Goal: Transaction & Acquisition: Purchase product/service

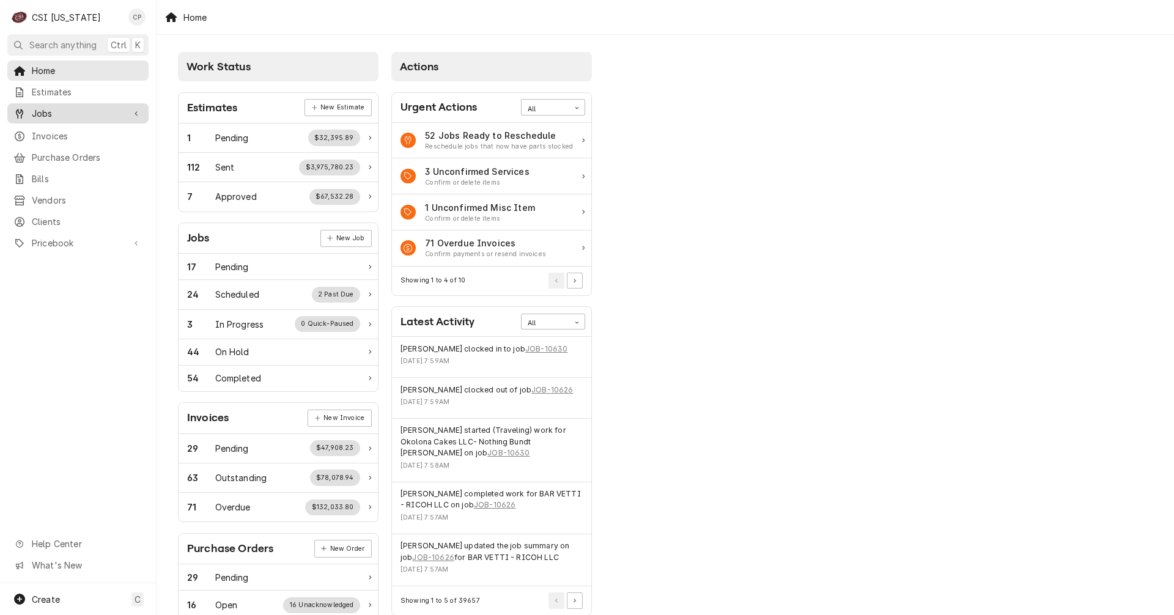
click at [60, 109] on span "Jobs" at bounding box center [78, 113] width 92 height 13
click at [52, 133] on span "Jobs" at bounding box center [87, 134] width 111 height 13
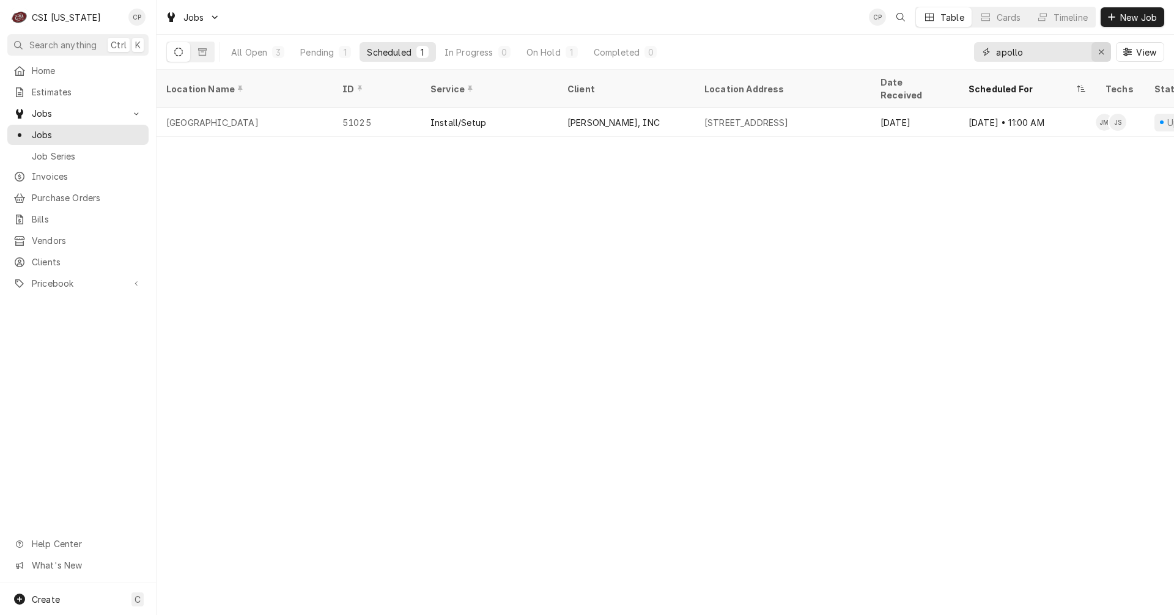
click at [1100, 54] on icon "Erase input" at bounding box center [1101, 52] width 7 height 9
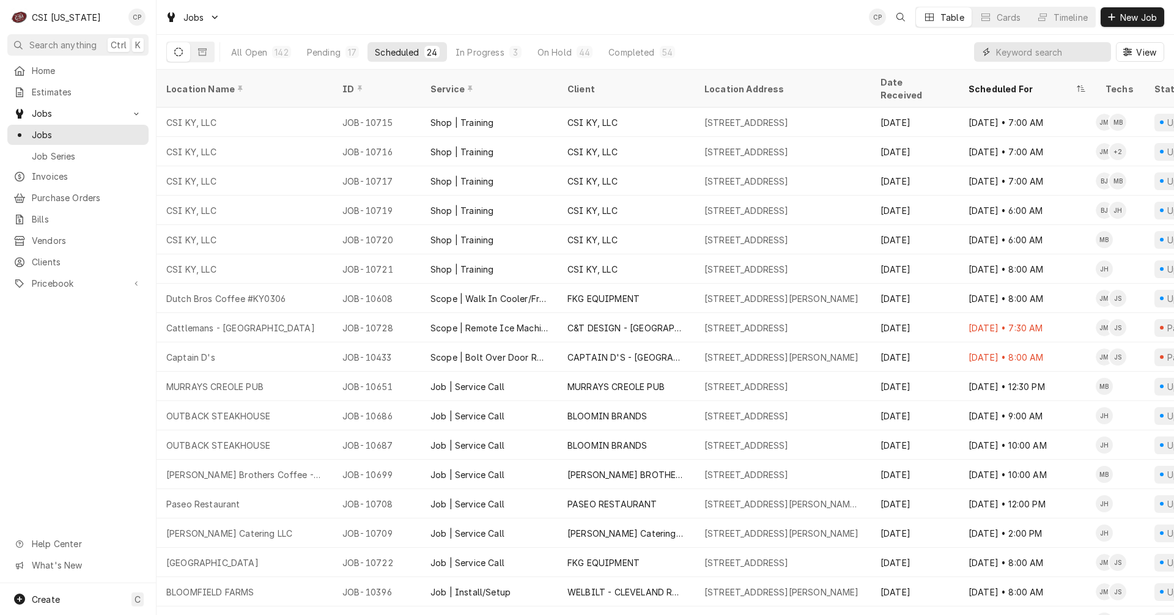
click at [1018, 50] on input "Dynamic Content Wrapper" at bounding box center [1050, 52] width 109 height 20
type input "d"
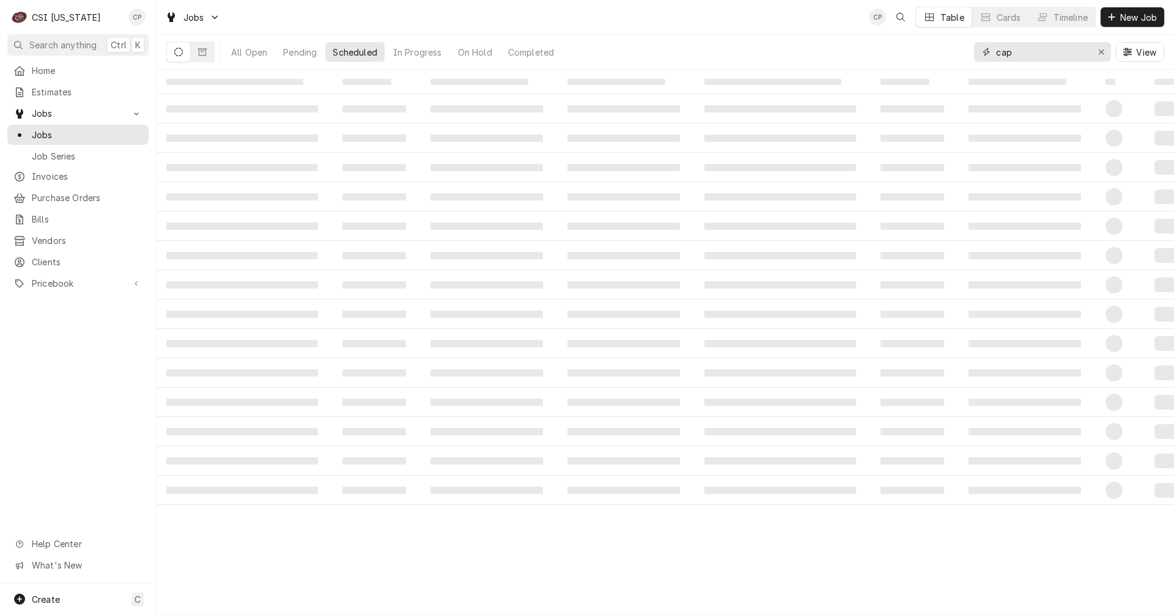
type input "cap"
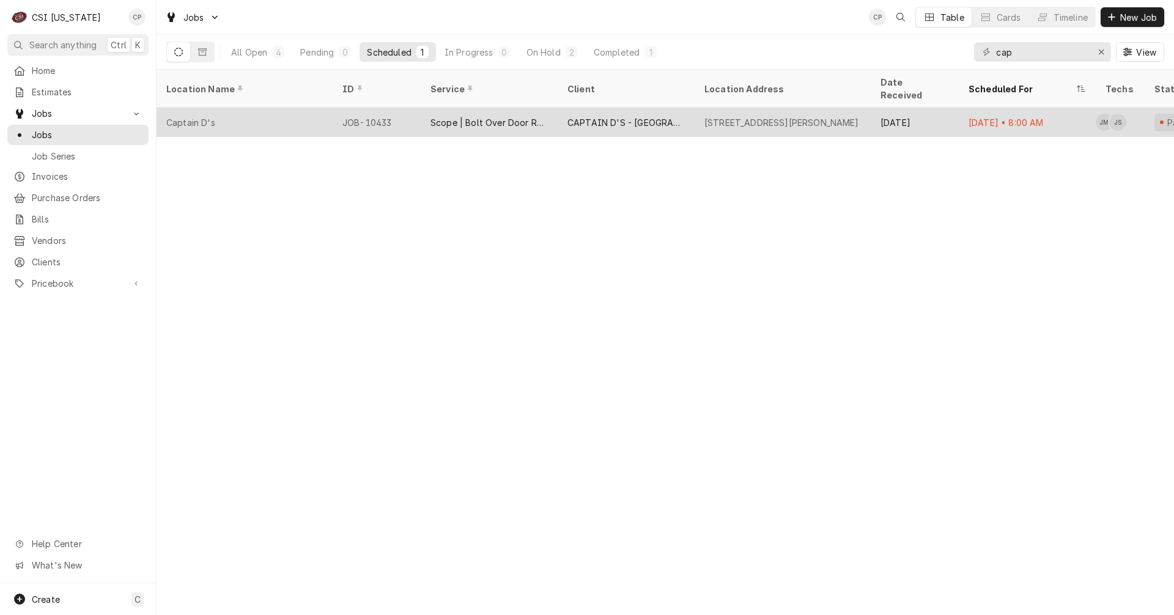
click at [495, 116] on div "Scope | Bolt Over Door Replacement" at bounding box center [488, 122] width 117 height 13
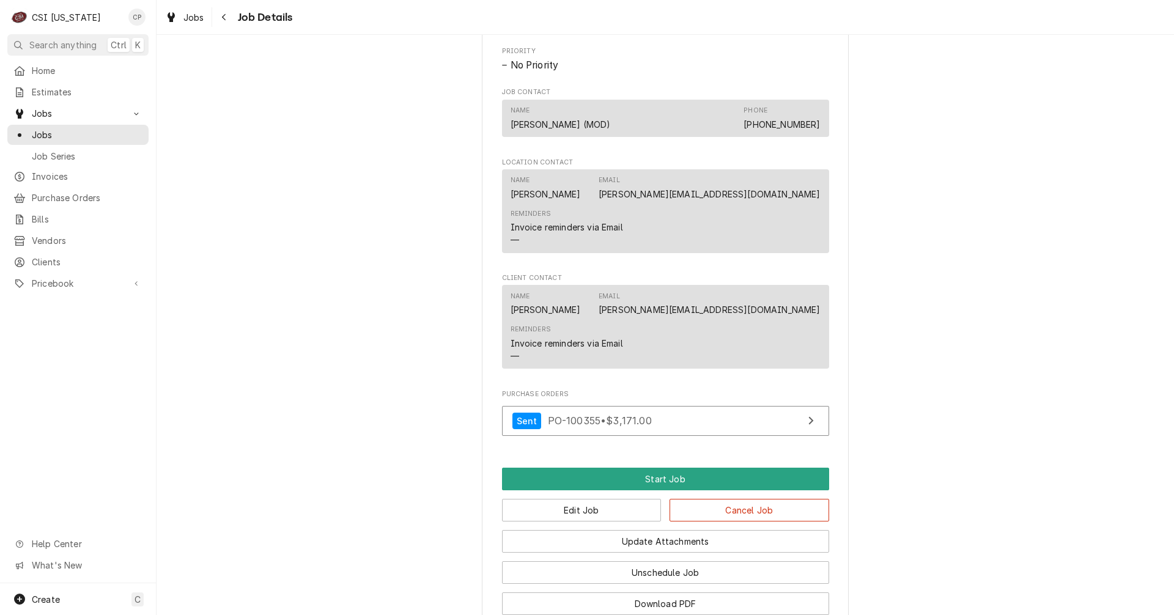
scroll to position [936, 0]
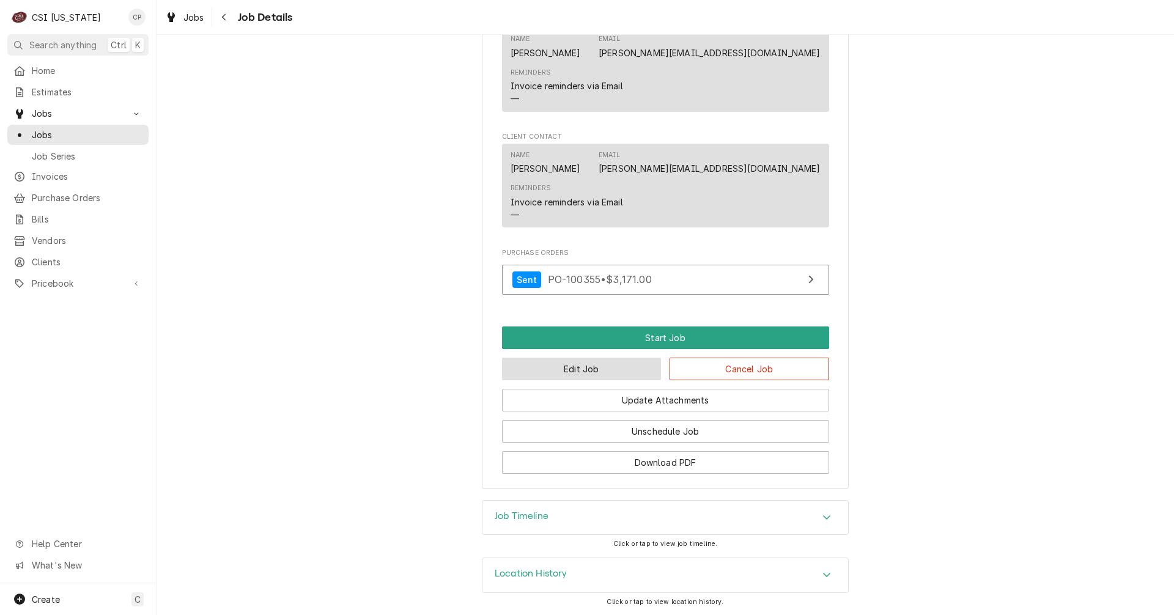
click at [578, 370] on button "Edit Job" at bounding box center [582, 369] width 160 height 23
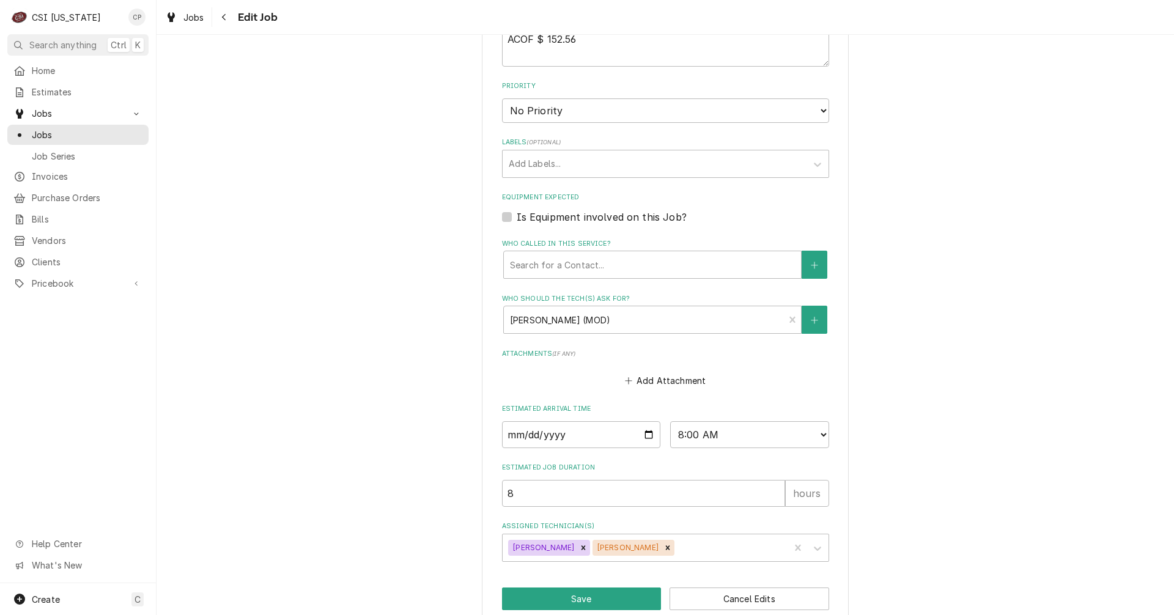
scroll to position [661, 0]
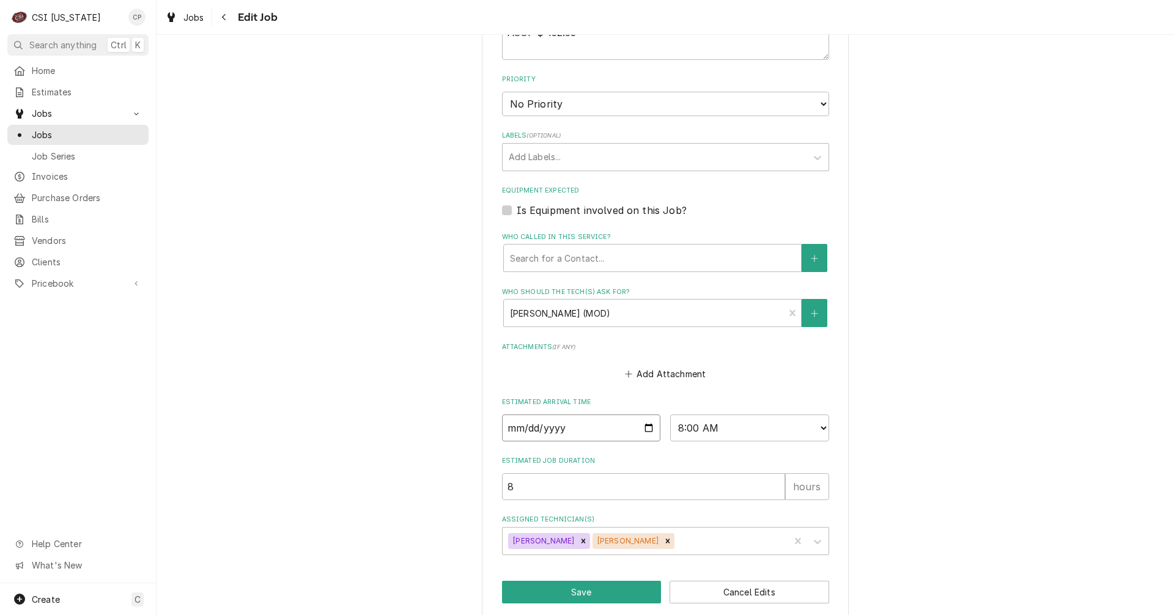
click at [644, 414] on input "2025-10-07" at bounding box center [581, 427] width 159 height 27
type textarea "x"
type input "2025-10-13"
click at [567, 581] on button "Save" at bounding box center [582, 592] width 160 height 23
type textarea "x"
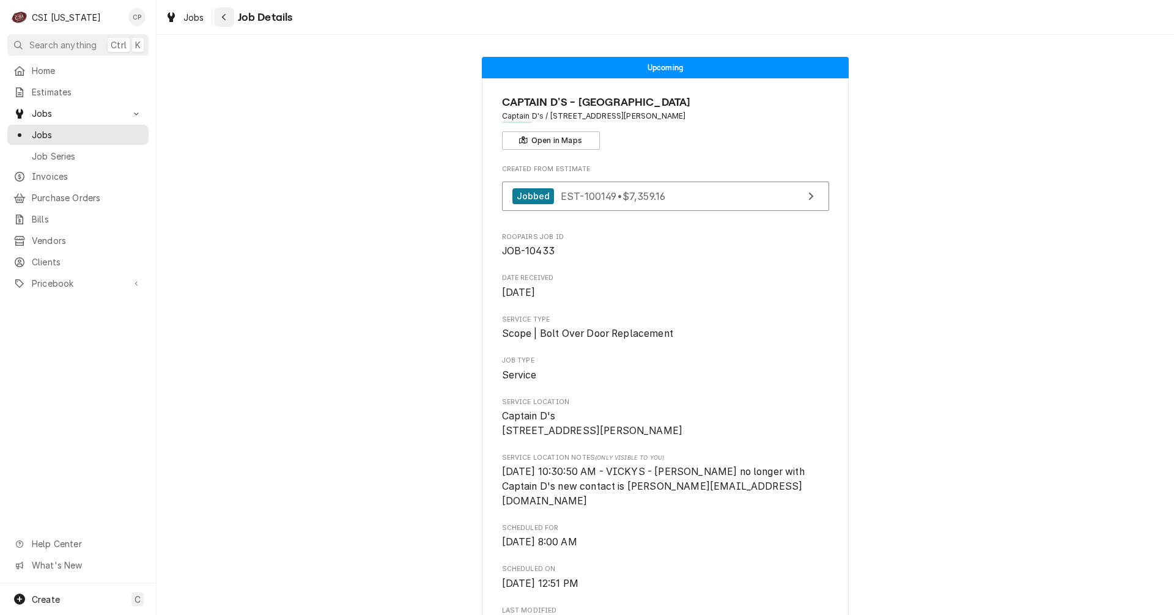
click at [225, 15] on icon "Navigate back" at bounding box center [224, 17] width 6 height 9
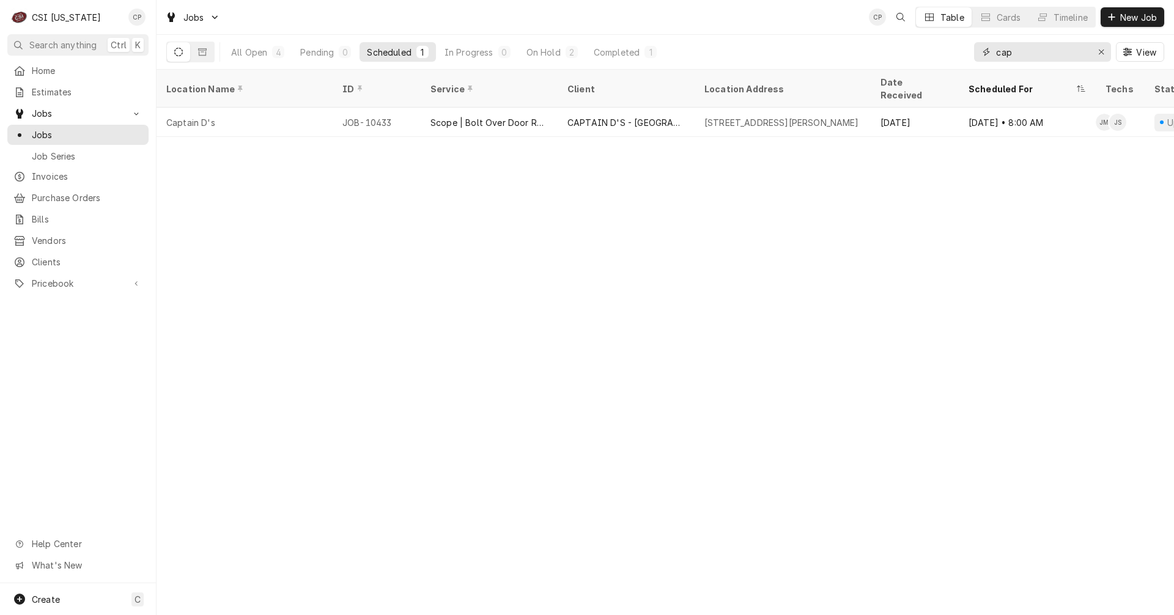
drag, startPoint x: 1022, startPoint y: 51, endPoint x: 965, endPoint y: 56, distance: 57.1
click at [965, 56] on div "All Open 4 Pending 0 Scheduled 1 In Progress 0 On Hold 2 Completed 1 cap View" at bounding box center [665, 52] width 998 height 34
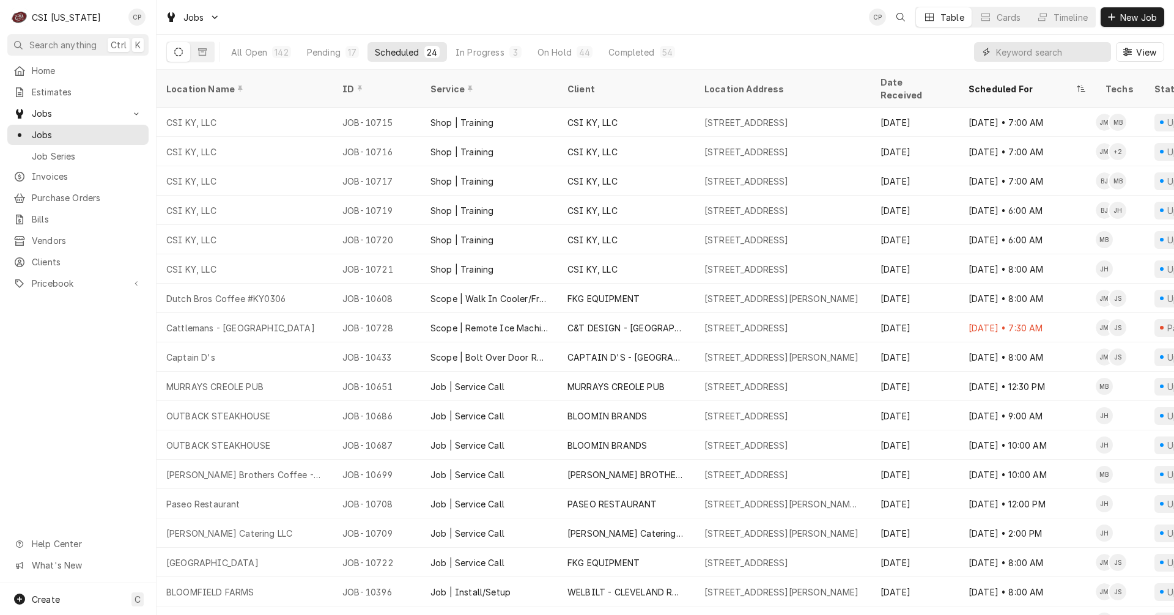
click at [1023, 53] on input "Dynamic Content Wrapper" at bounding box center [1050, 52] width 109 height 20
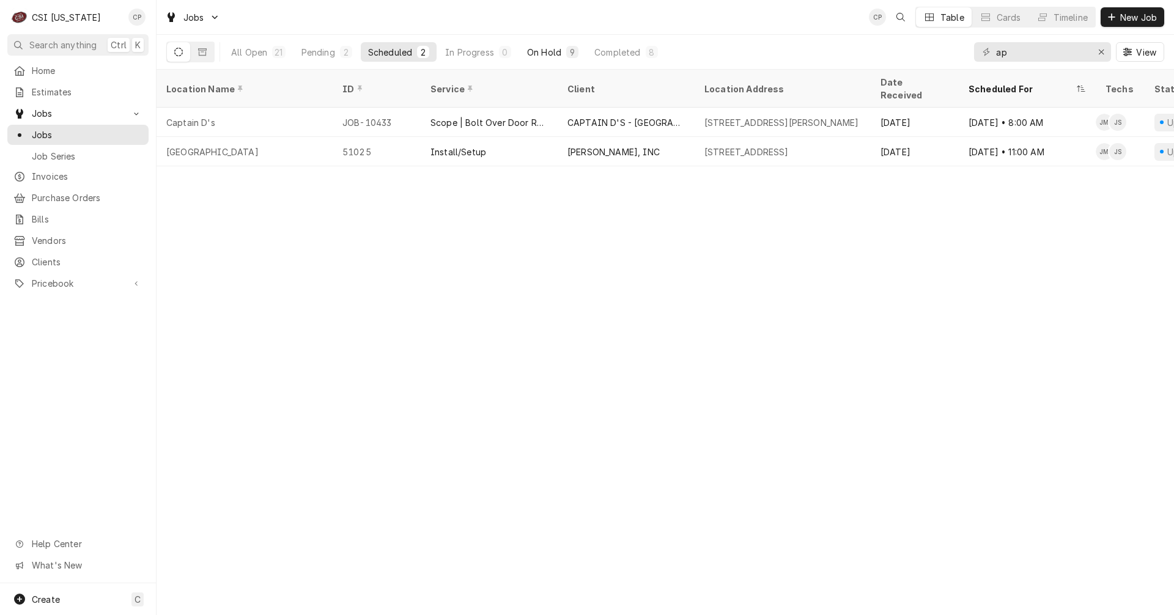
click at [534, 52] on div "On Hold" at bounding box center [544, 52] width 34 height 13
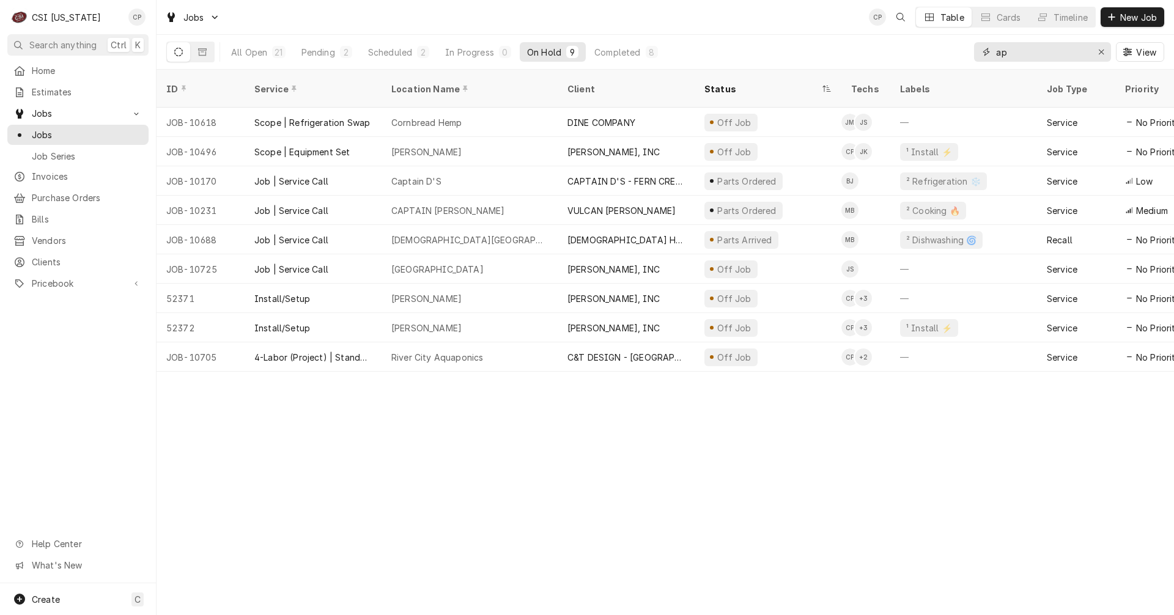
click at [1023, 51] on input "ap" at bounding box center [1042, 52] width 92 height 20
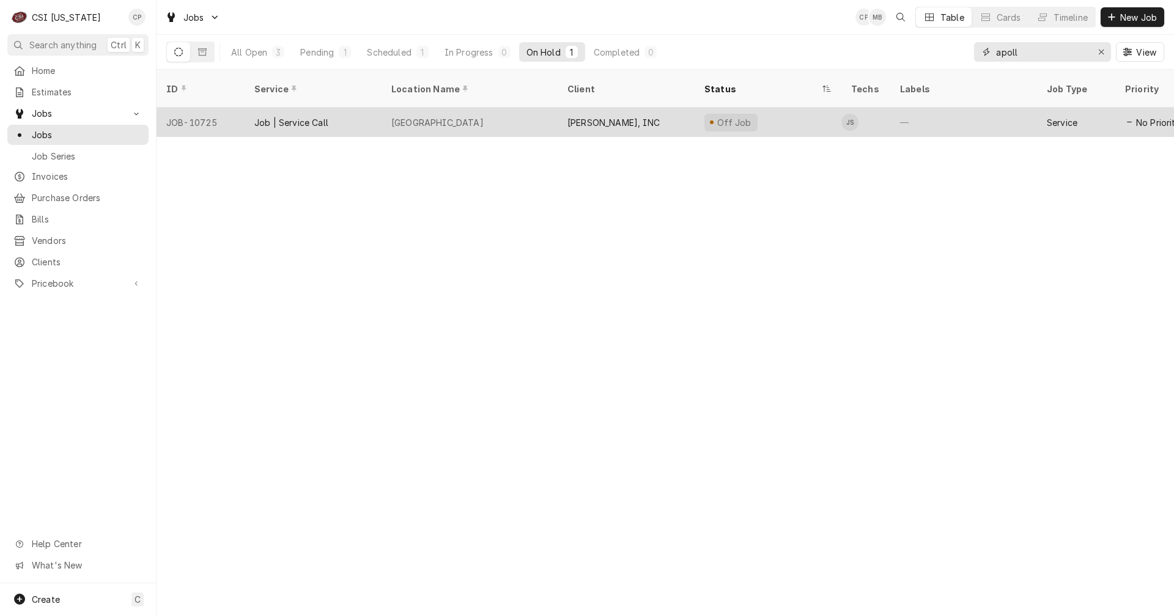
type input "apoll"
click at [424, 116] on div "Apollo High School" at bounding box center [437, 122] width 92 height 13
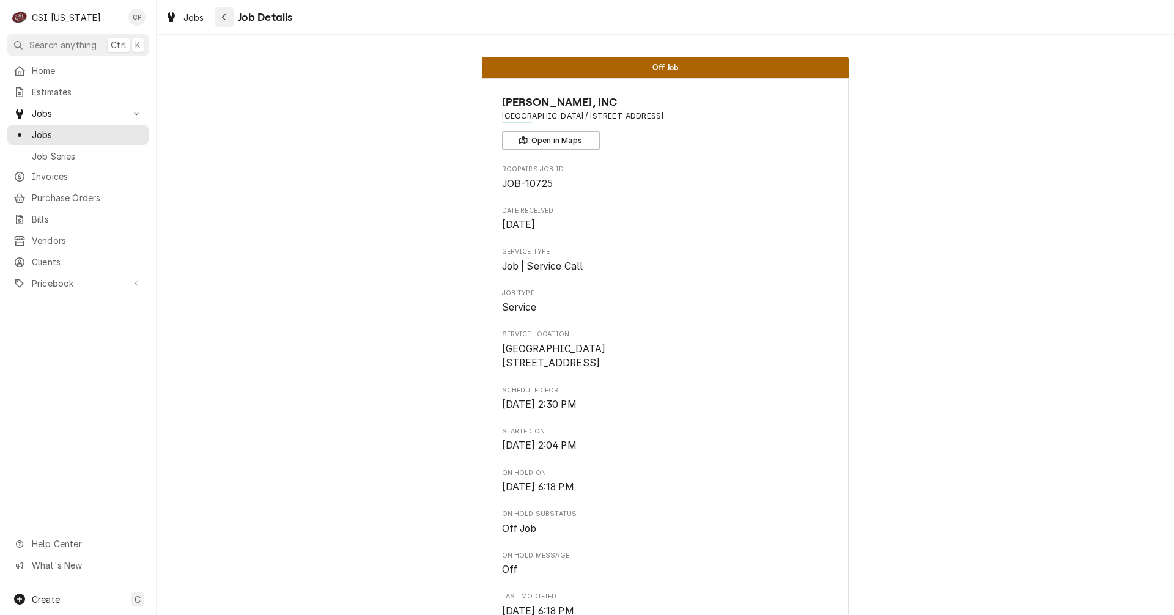
click at [227, 17] on div "Navigate back" at bounding box center [224, 17] width 12 height 12
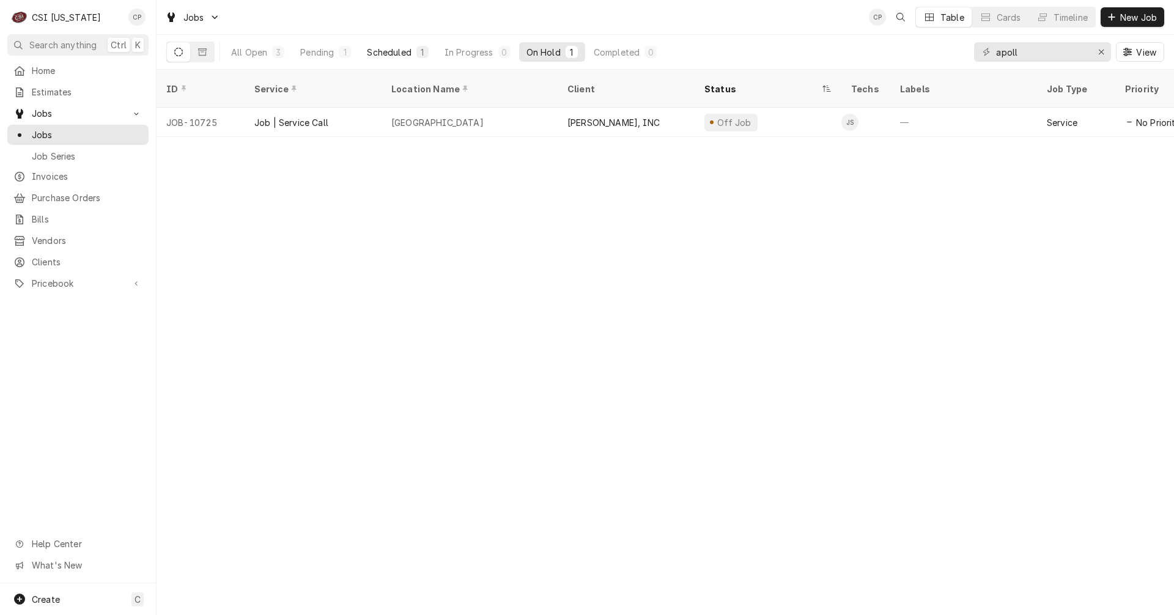
click at [388, 54] on div "Scheduled" at bounding box center [389, 52] width 44 height 13
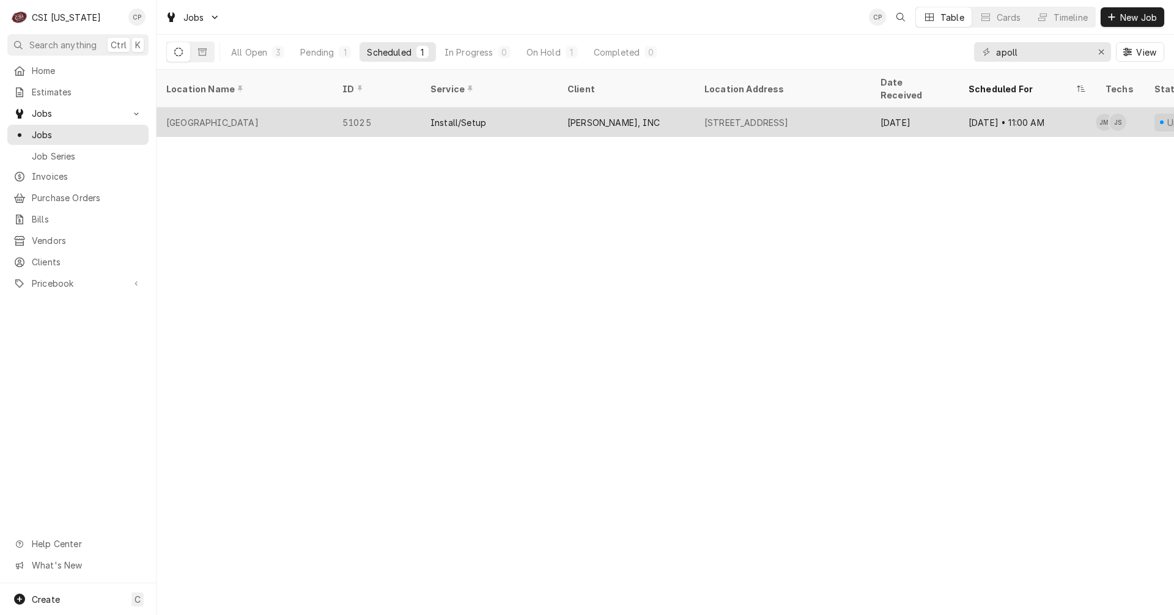
click at [463, 116] on div "Install/Setup" at bounding box center [458, 122] width 56 height 13
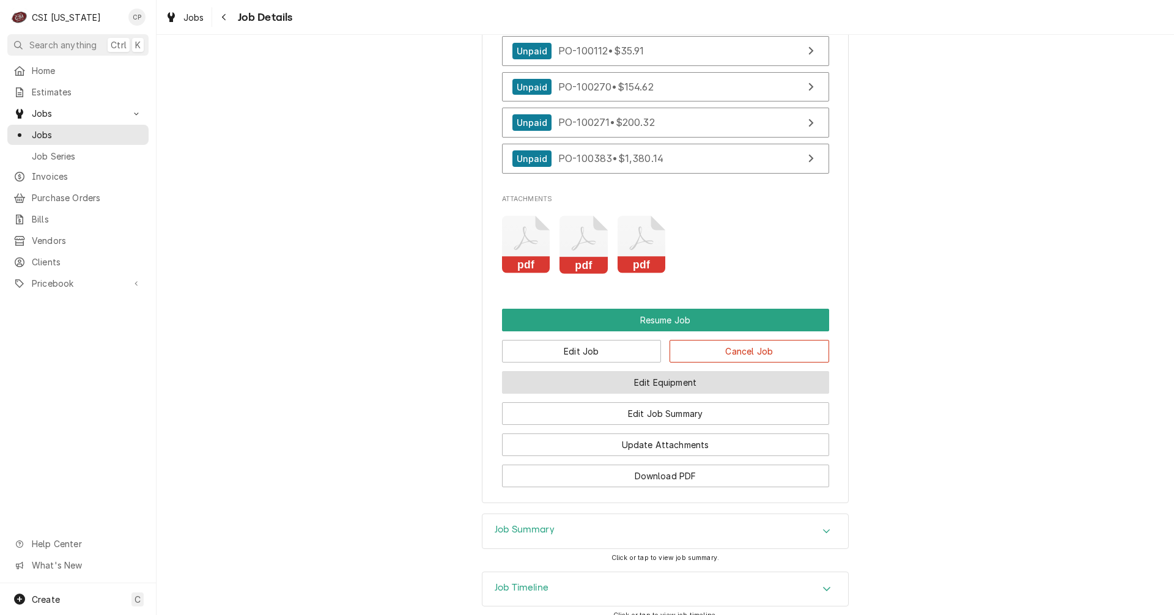
scroll to position [1938, 0]
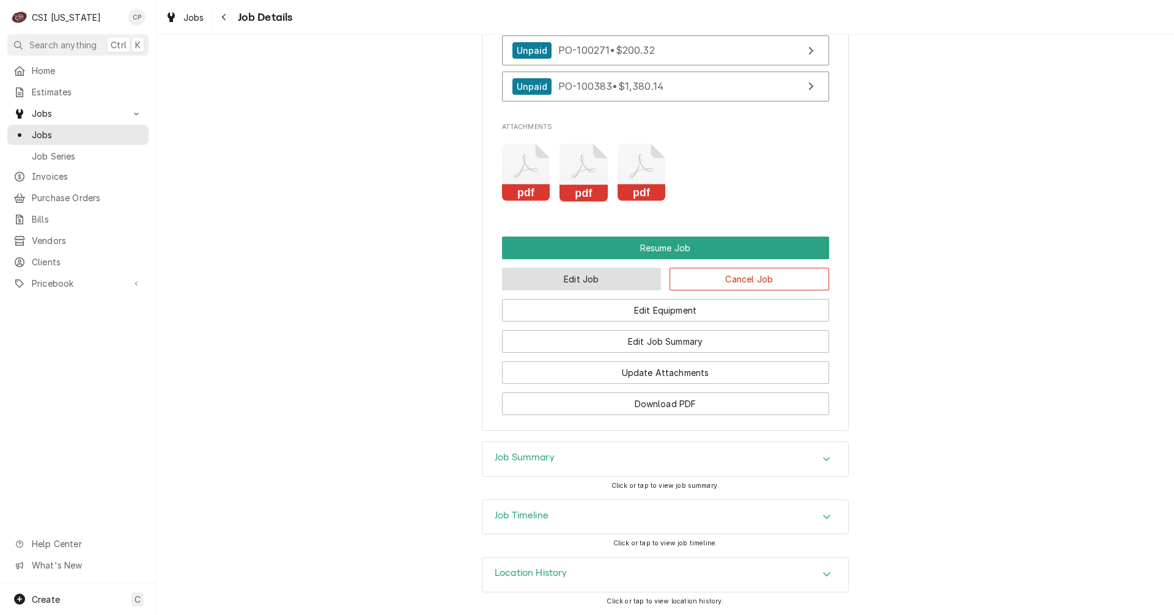
click at [580, 279] on button "Edit Job" at bounding box center [582, 279] width 160 height 23
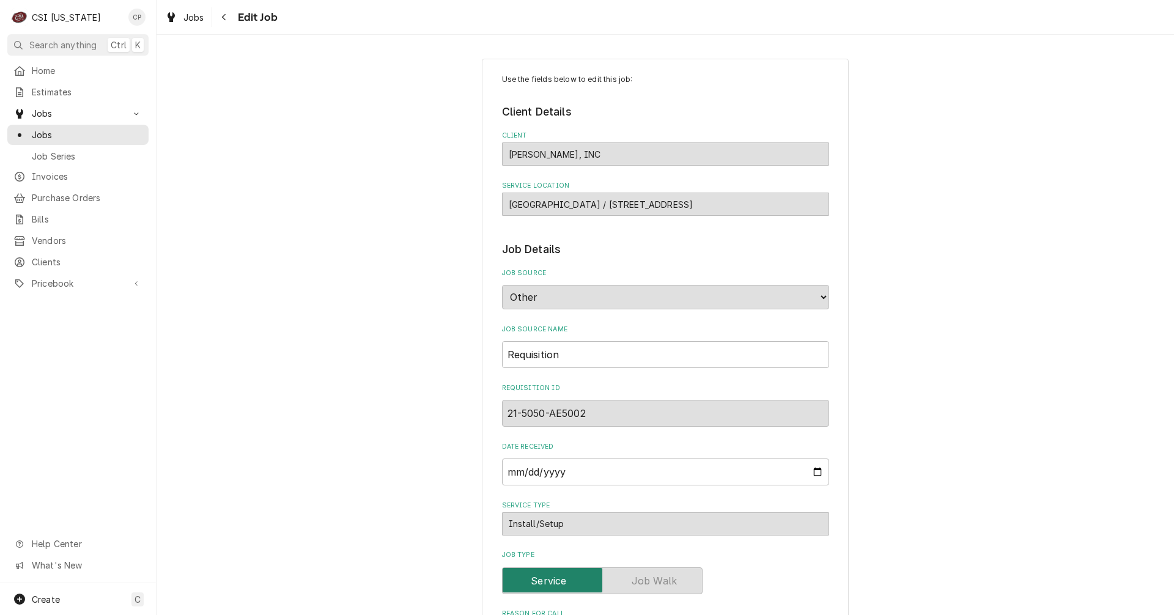
type textarea "x"
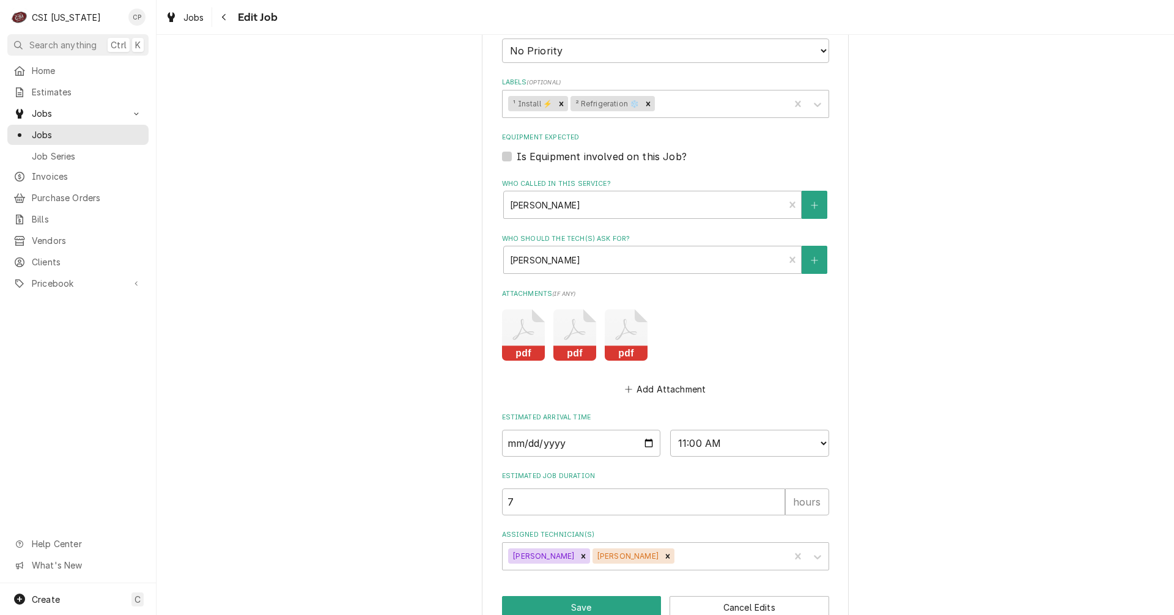
scroll to position [1040, 0]
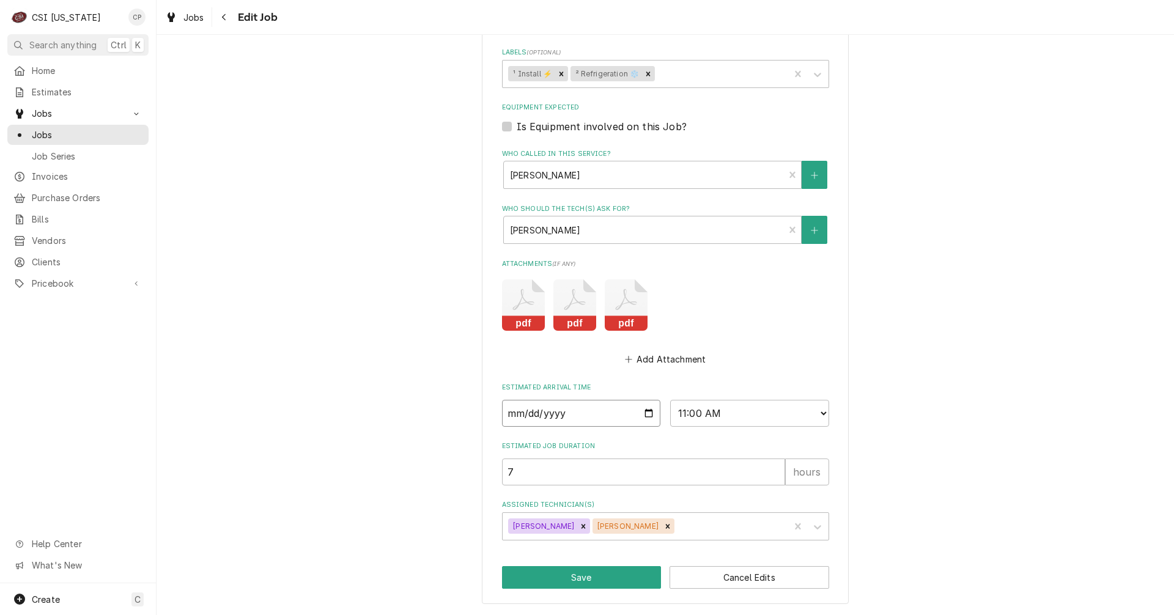
click at [645, 413] on input "2025-10-08" at bounding box center [581, 413] width 159 height 27
type input "2025-10-07"
click at [582, 584] on button "Save" at bounding box center [582, 577] width 160 height 23
type textarea "x"
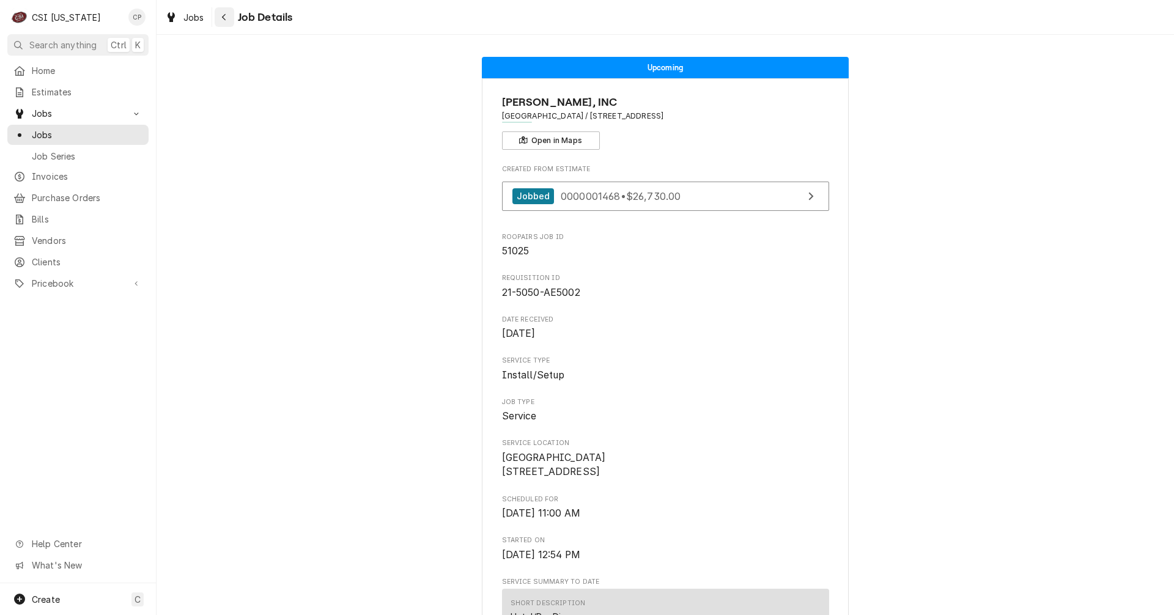
click at [224, 15] on icon "Navigate back" at bounding box center [224, 17] width 4 height 7
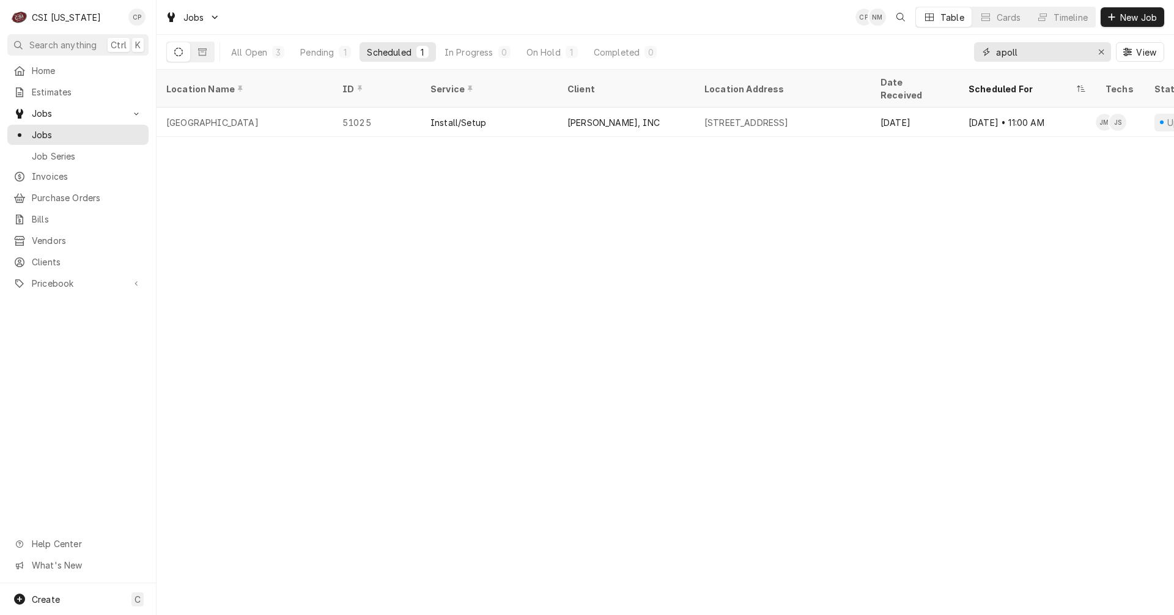
drag, startPoint x: 1018, startPoint y: 53, endPoint x: 962, endPoint y: 51, distance: 56.3
click at [963, 52] on div "All Open 3 Pending 1 Scheduled 1 In Progress 0 On Hold 1 Completed 0 apoll View" at bounding box center [665, 52] width 998 height 34
type input "[PERSON_NAME]"
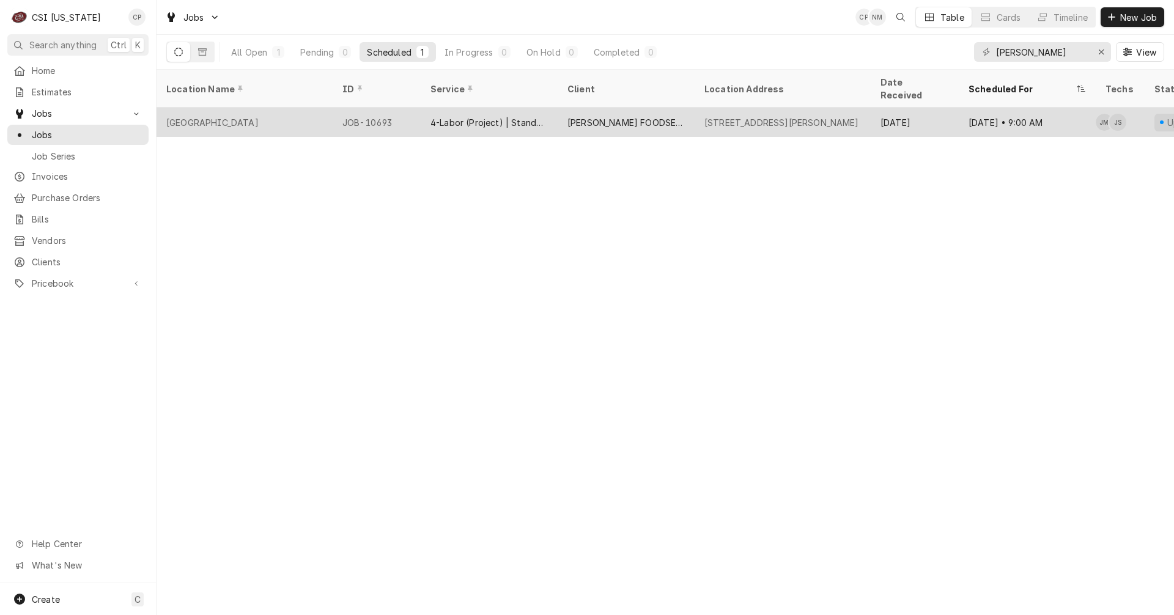
click at [452, 116] on div "4-Labor (Project) | Standard | Estimated" at bounding box center [488, 122] width 117 height 13
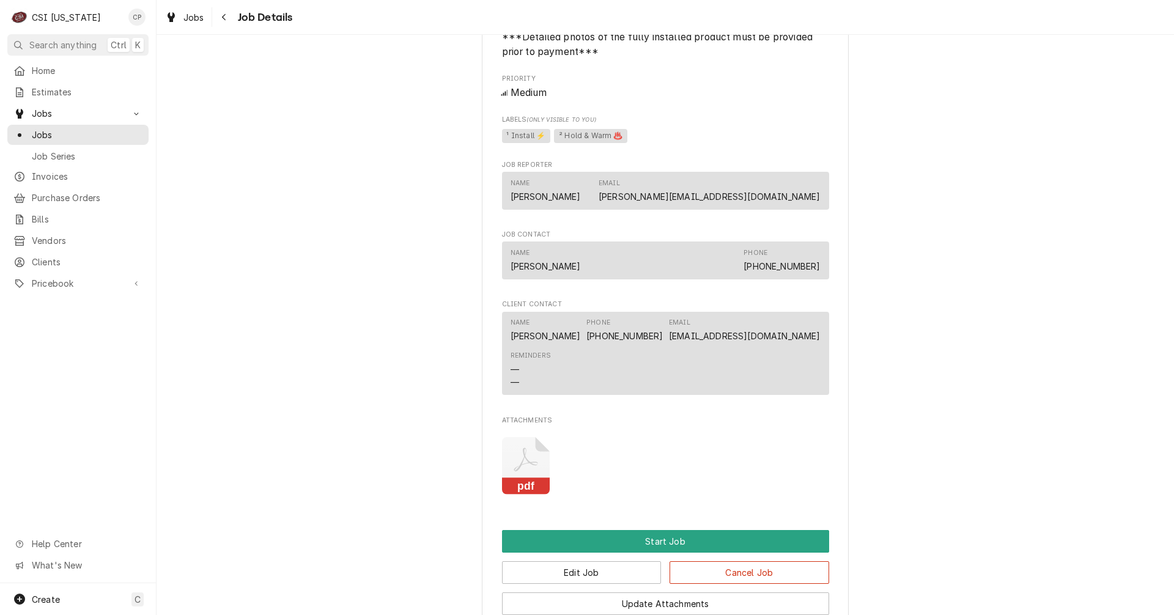
scroll to position [985, 0]
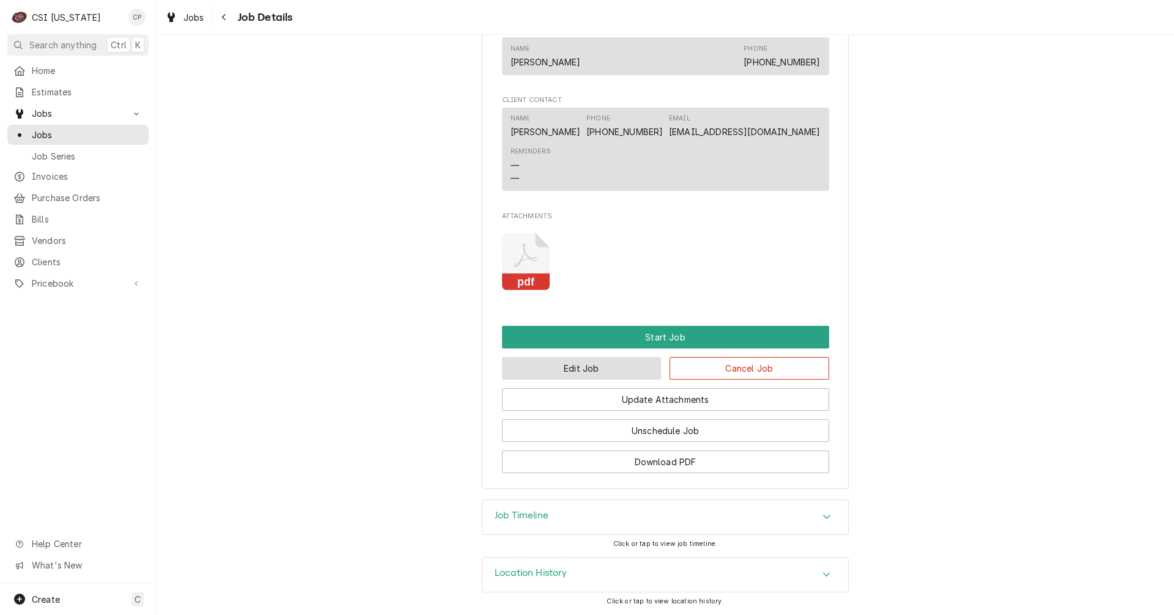
click at [603, 374] on button "Edit Job" at bounding box center [582, 368] width 160 height 23
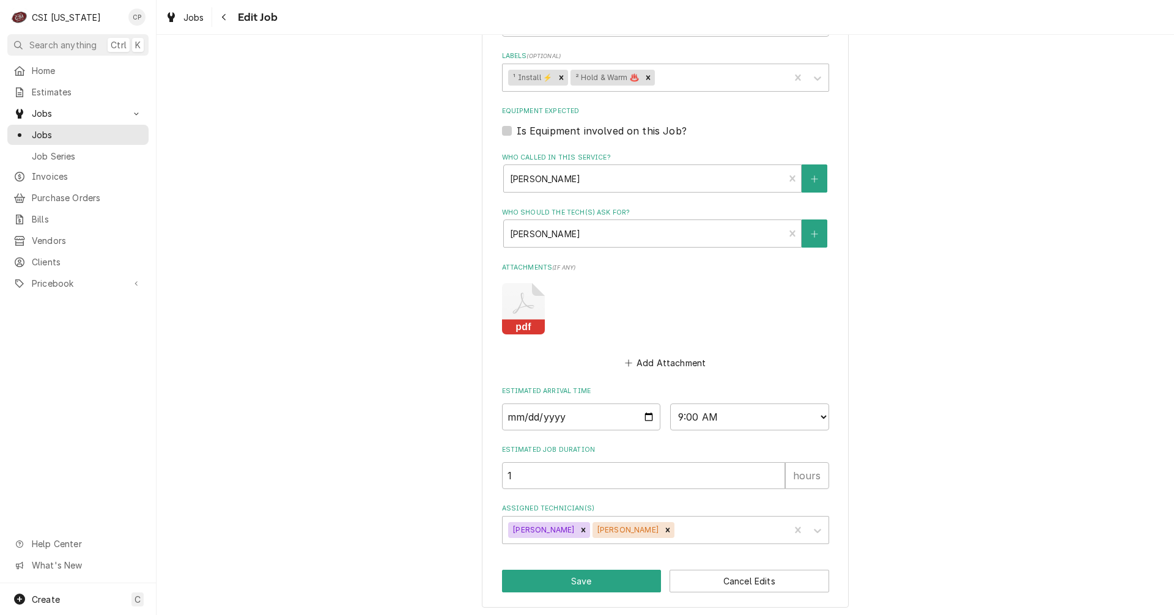
scroll to position [715, 0]
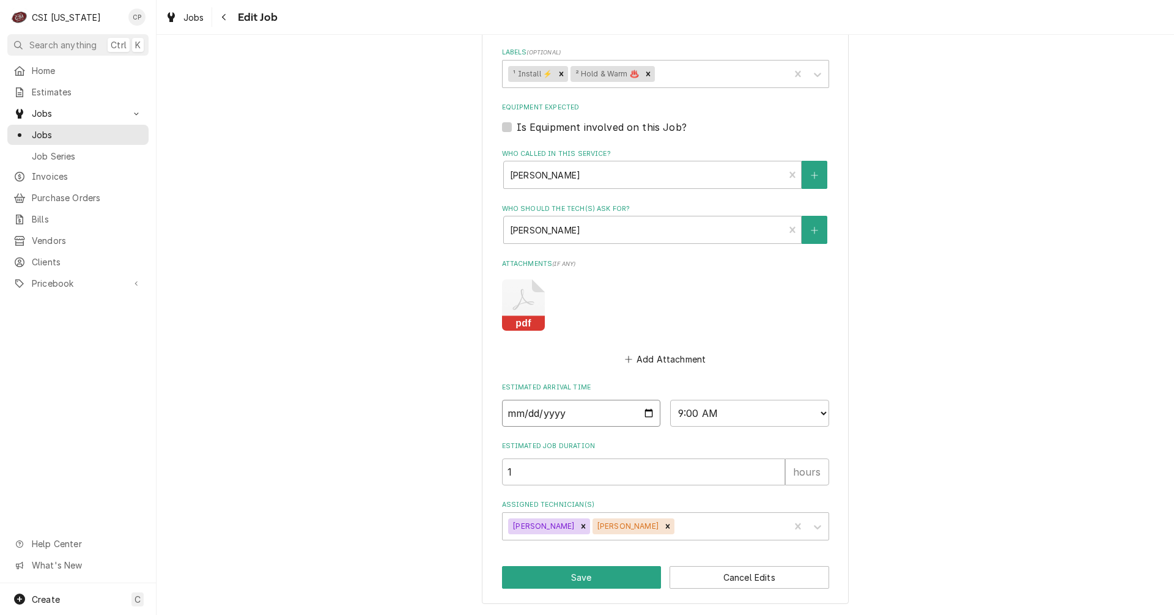
click at [585, 420] on input "[DATE]" at bounding box center [581, 413] width 159 height 27
click at [639, 417] on input "[DATE]" at bounding box center [581, 413] width 159 height 27
type textarea "x"
type input "[DATE]"
click at [561, 576] on button "Save" at bounding box center [582, 577] width 160 height 23
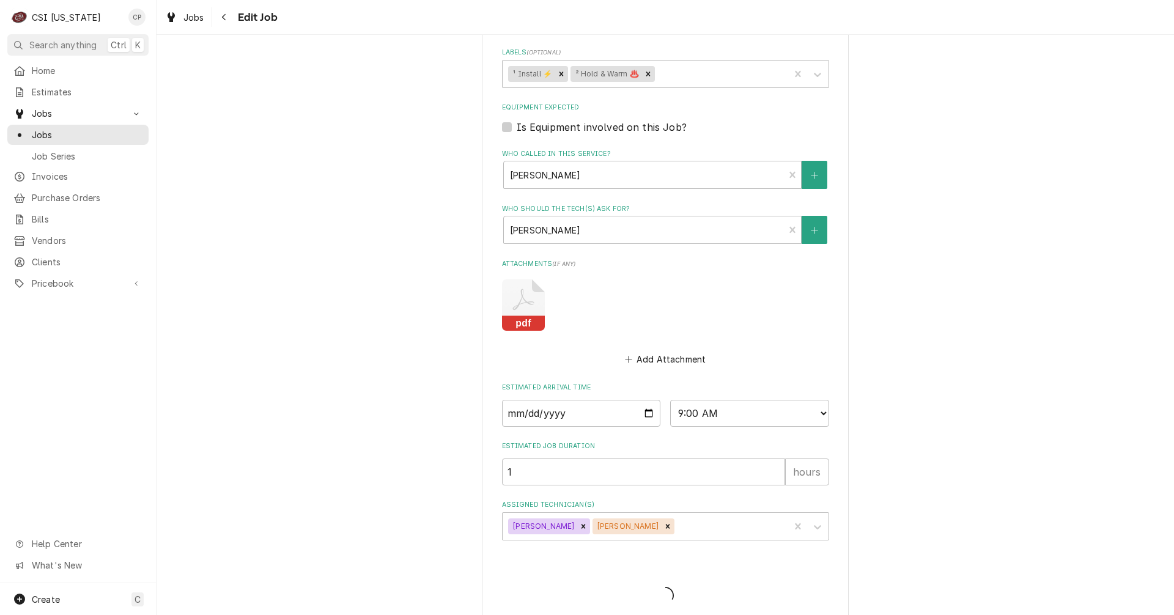
type textarea "x"
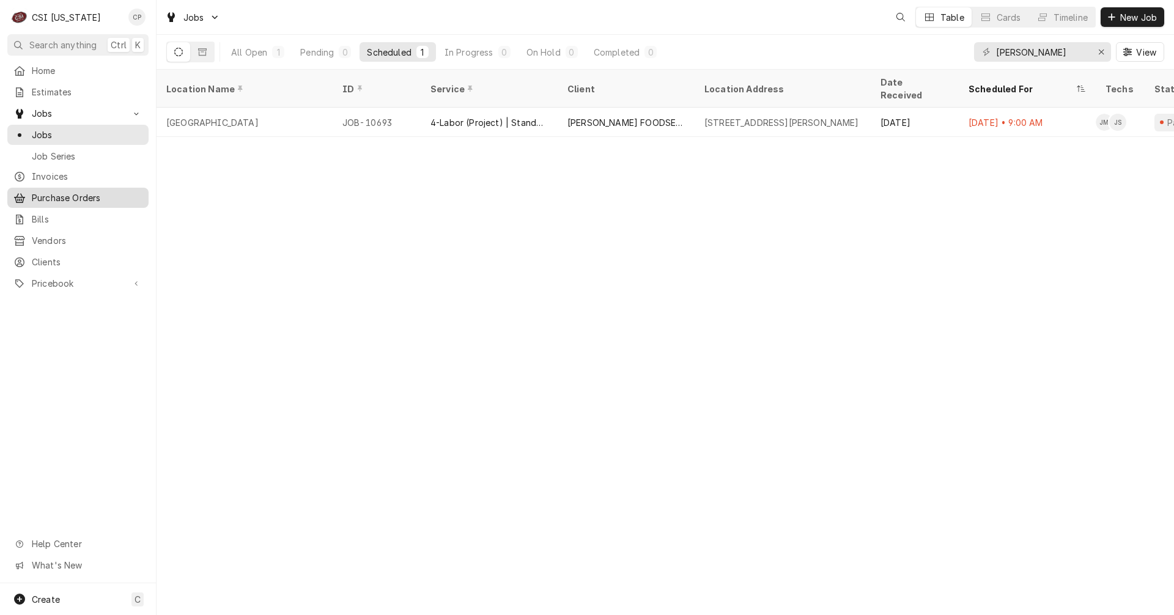
click at [79, 191] on span "Purchase Orders" at bounding box center [87, 197] width 111 height 13
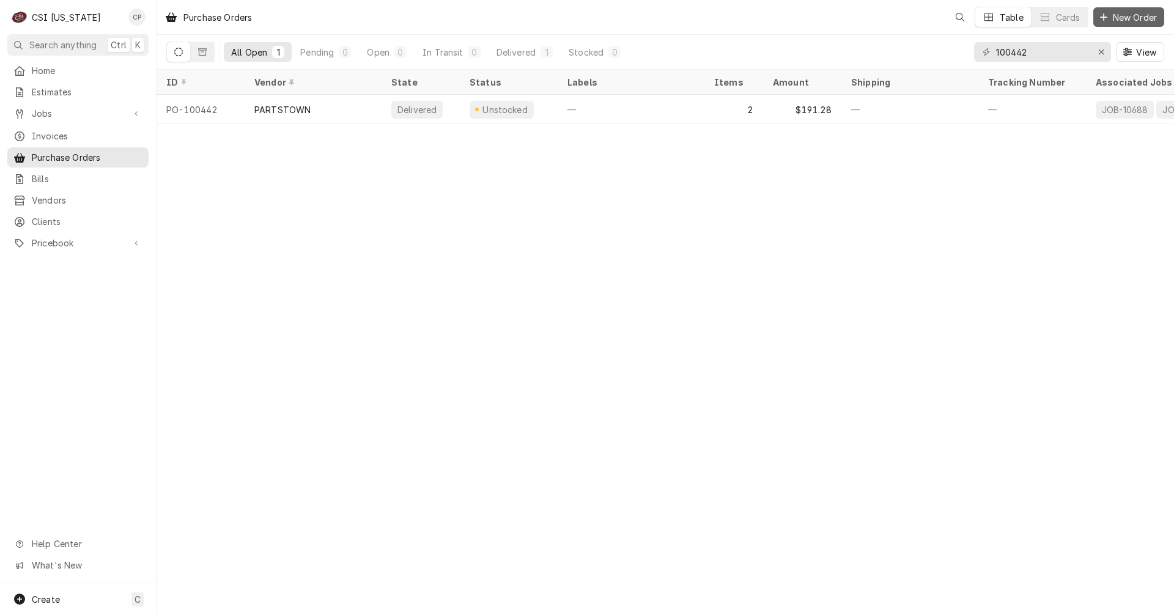
click at [1142, 18] on span "New Order" at bounding box center [1134, 17] width 49 height 13
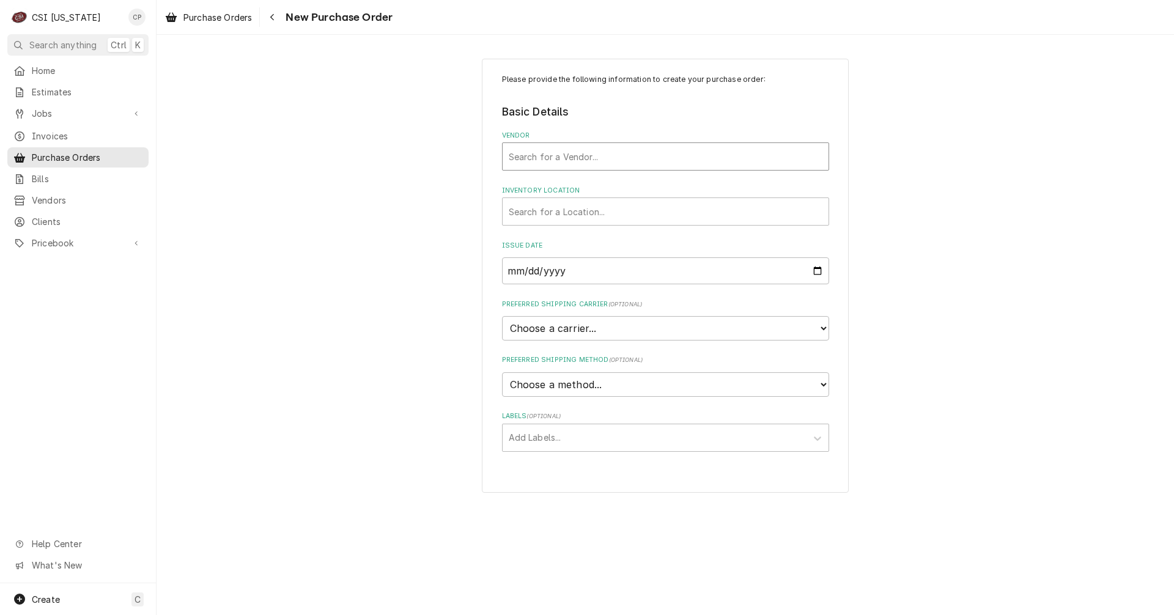
click at [586, 153] on div "Vendor" at bounding box center [666, 156] width 314 height 22
type input "hom"
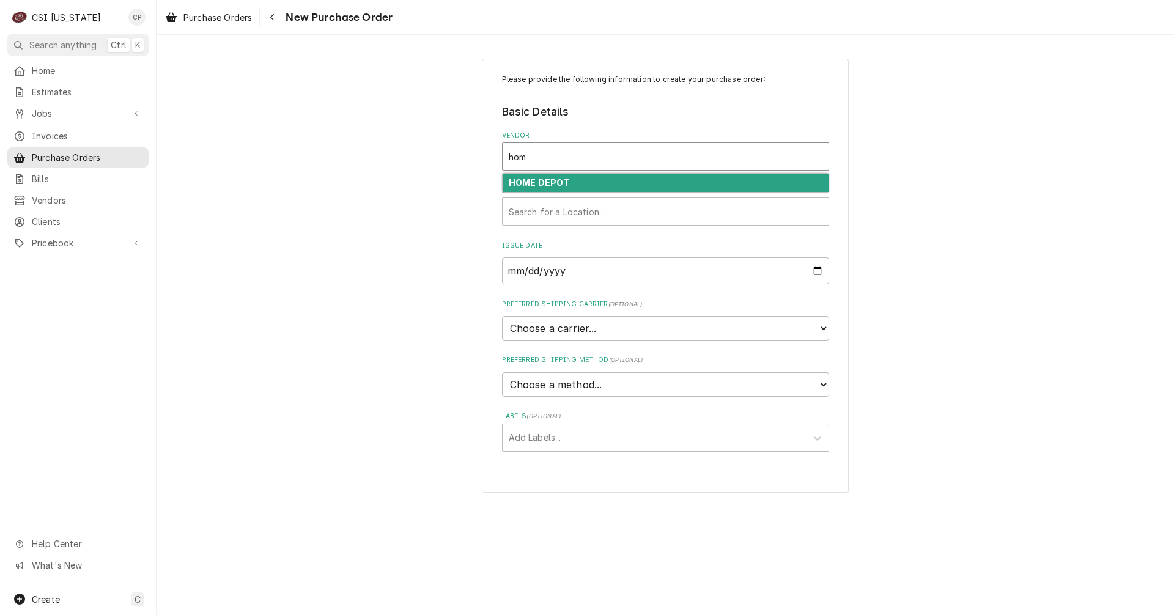
click at [562, 182] on strong "HOME DEPOT" at bounding box center [539, 182] width 61 height 10
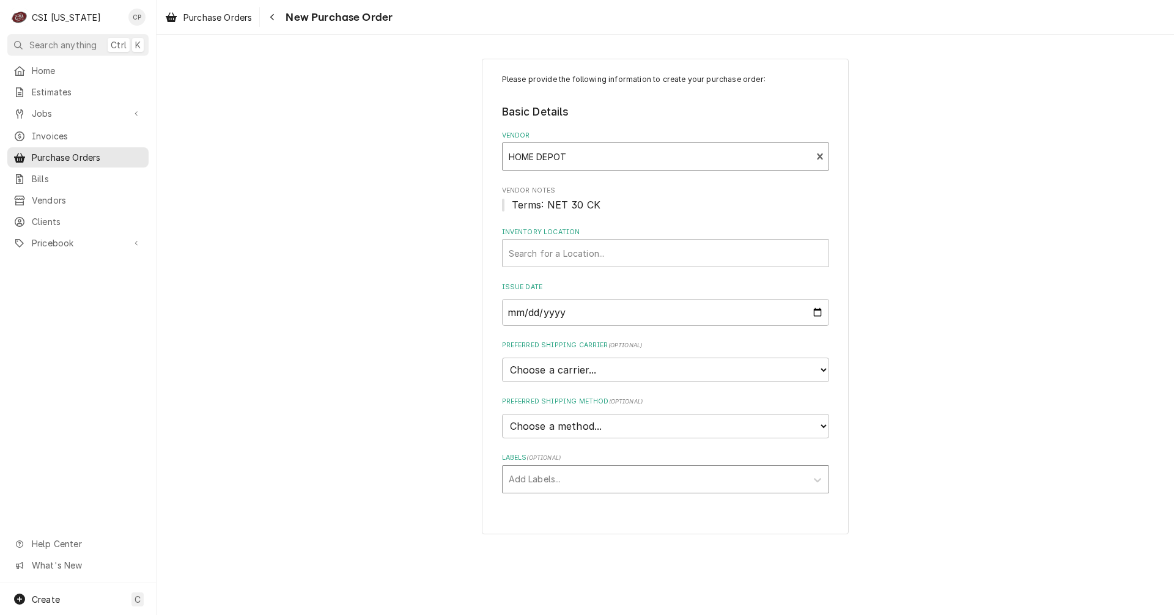
click at [558, 478] on div "Labels" at bounding box center [655, 479] width 292 height 22
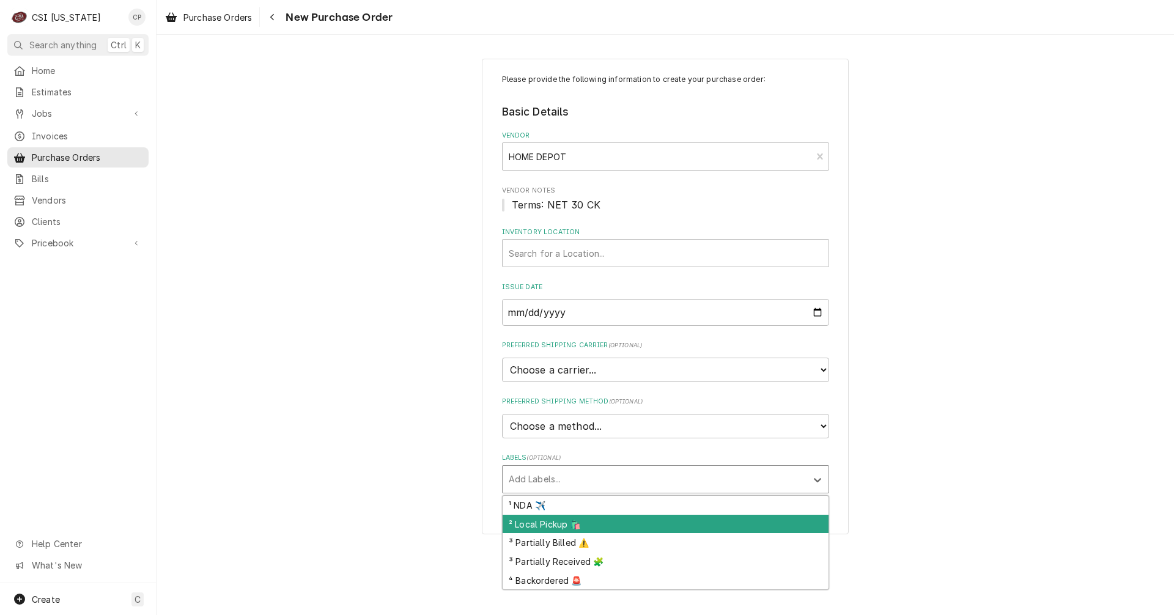
click at [553, 526] on div "² Local Pickup 🛍️" at bounding box center [665, 524] width 326 height 19
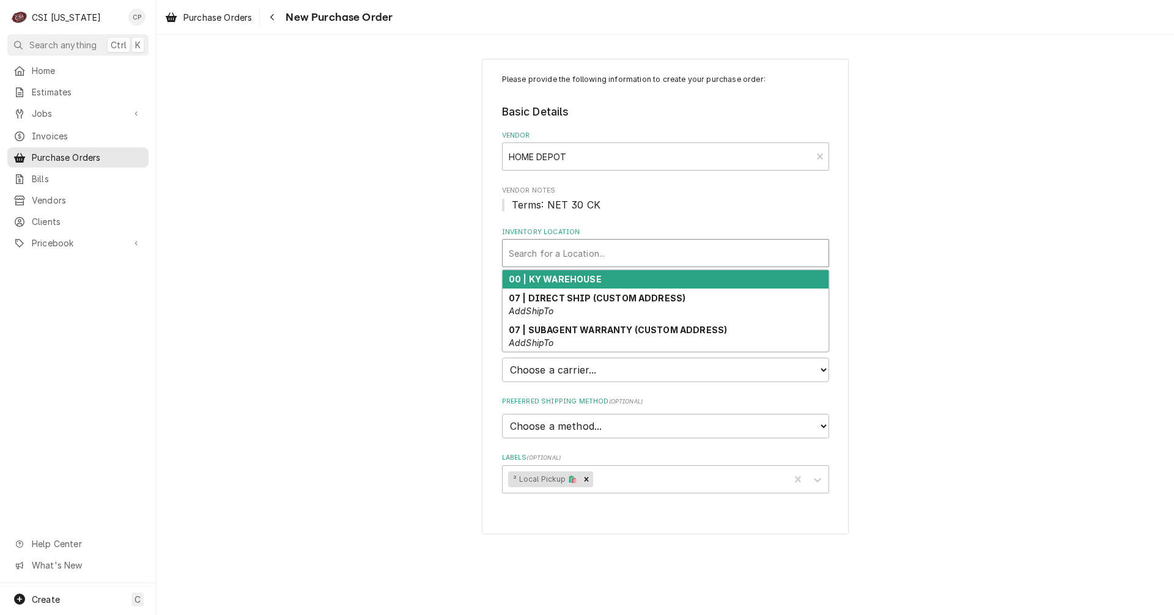
click at [574, 252] on div "Inventory Location" at bounding box center [666, 253] width 314 height 22
click at [564, 281] on strong "00 | KY WAREHOUSE" at bounding box center [555, 279] width 93 height 10
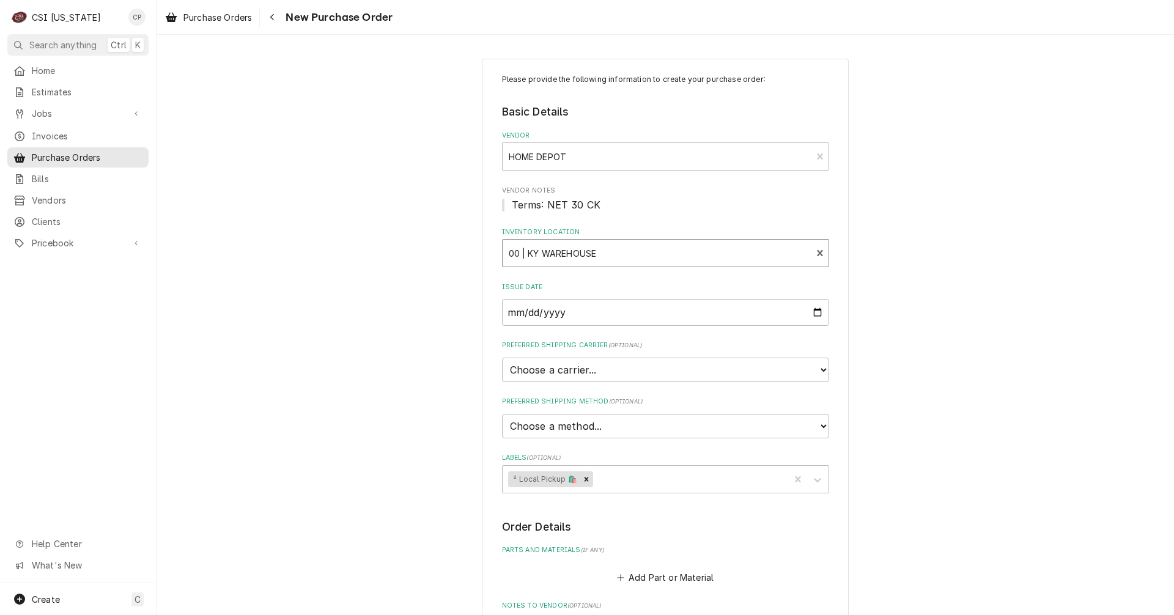
scroll to position [284, 0]
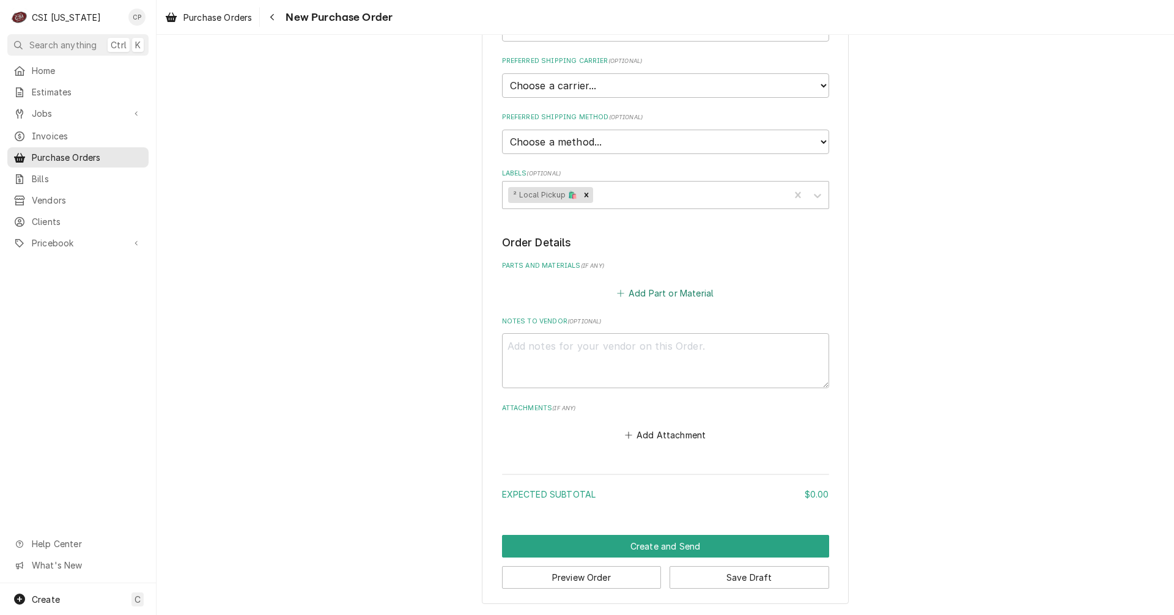
click at [666, 298] on button "Add Part or Material" at bounding box center [664, 292] width 101 height 17
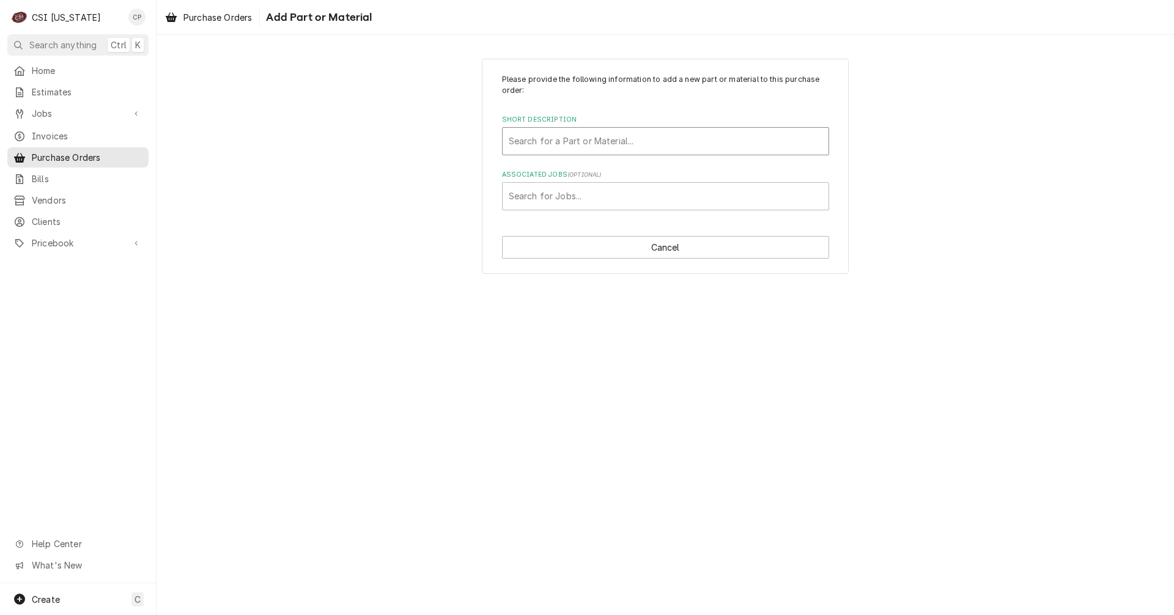
click at [600, 138] on div "Short Description" at bounding box center [666, 141] width 314 height 22
type input "mis"
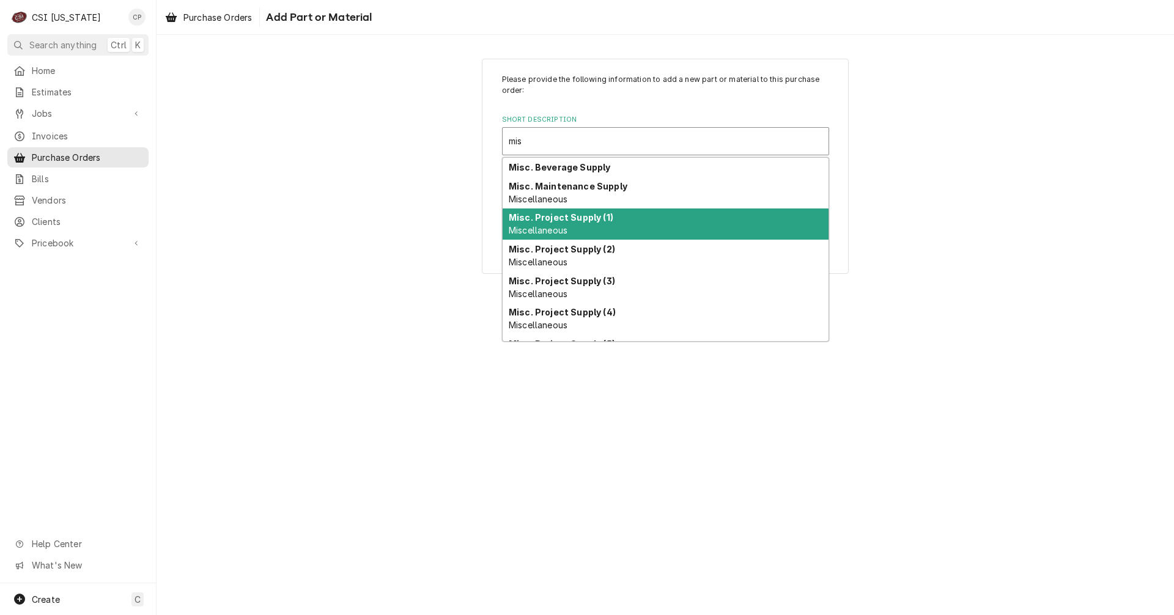
click at [562, 215] on strong "Misc. Project Supply (1)" at bounding box center [561, 217] width 105 height 10
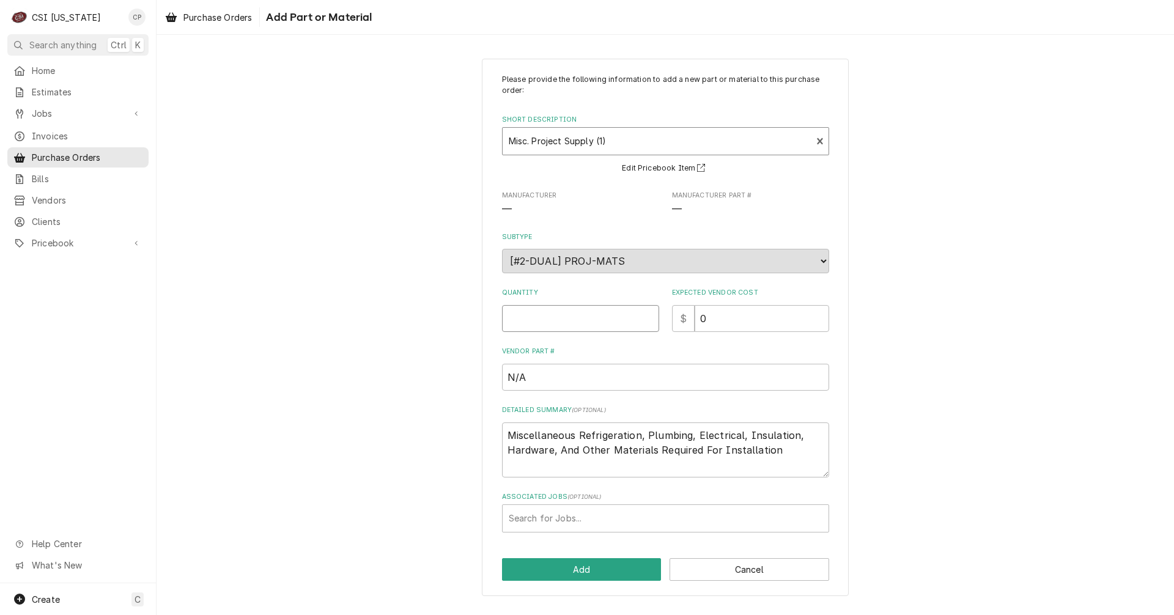
click at [583, 320] on input "Quantity" at bounding box center [580, 318] width 157 height 27
type textarea "x"
type input "1"
click at [584, 517] on div "Associated Jobs" at bounding box center [666, 518] width 314 height 22
type input "apollo"
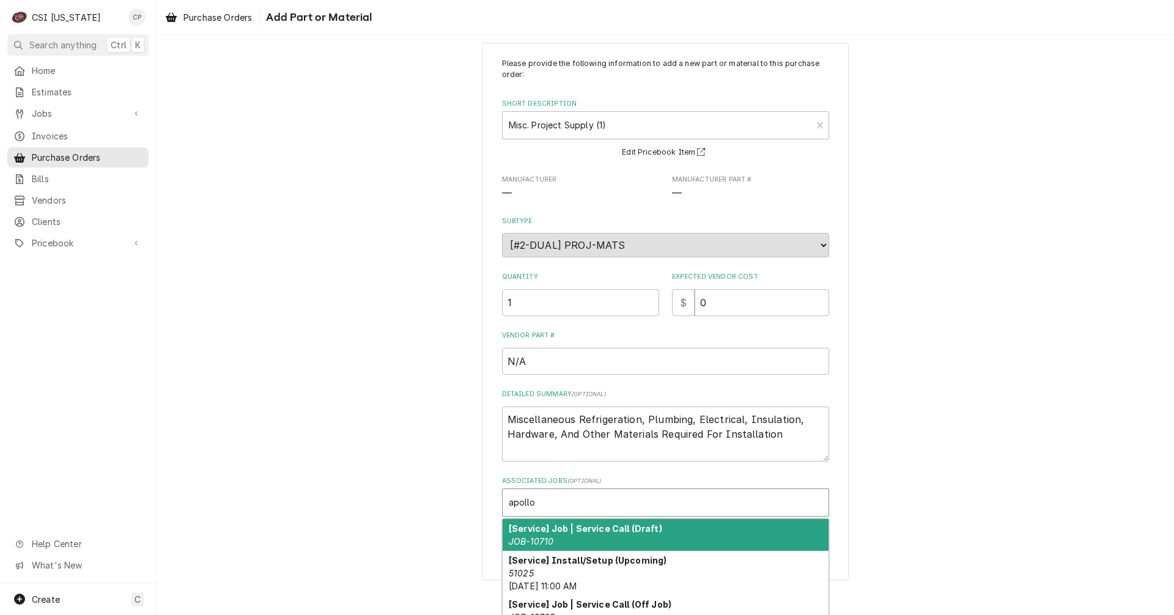
scroll to position [41, 0]
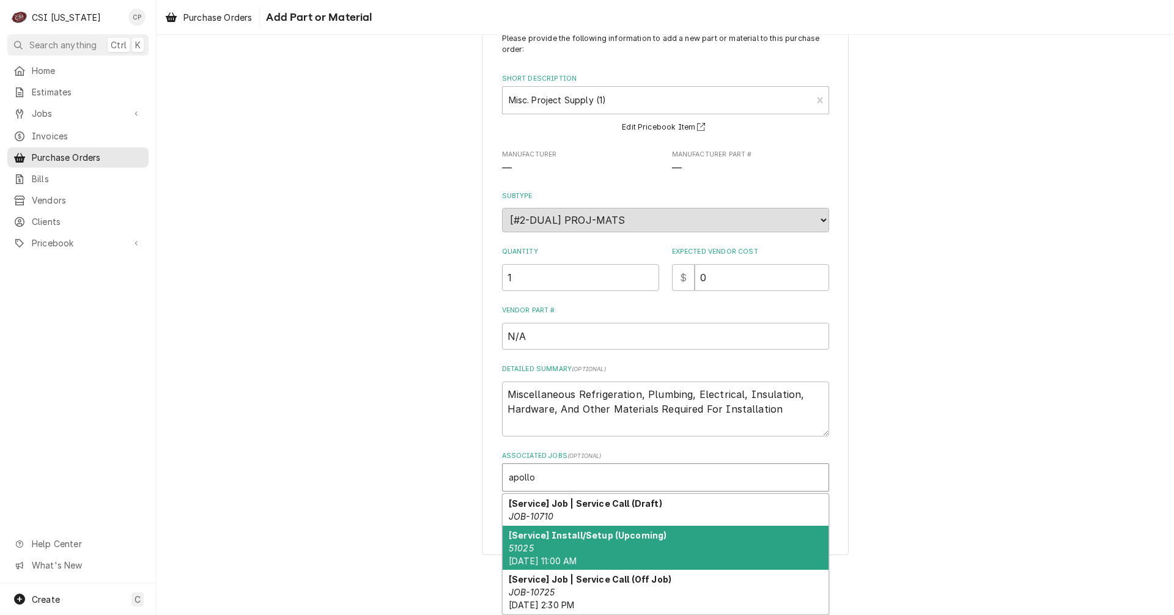
click at [577, 539] on strong "[Service] Install/Setup (Upcoming)" at bounding box center [588, 535] width 158 height 10
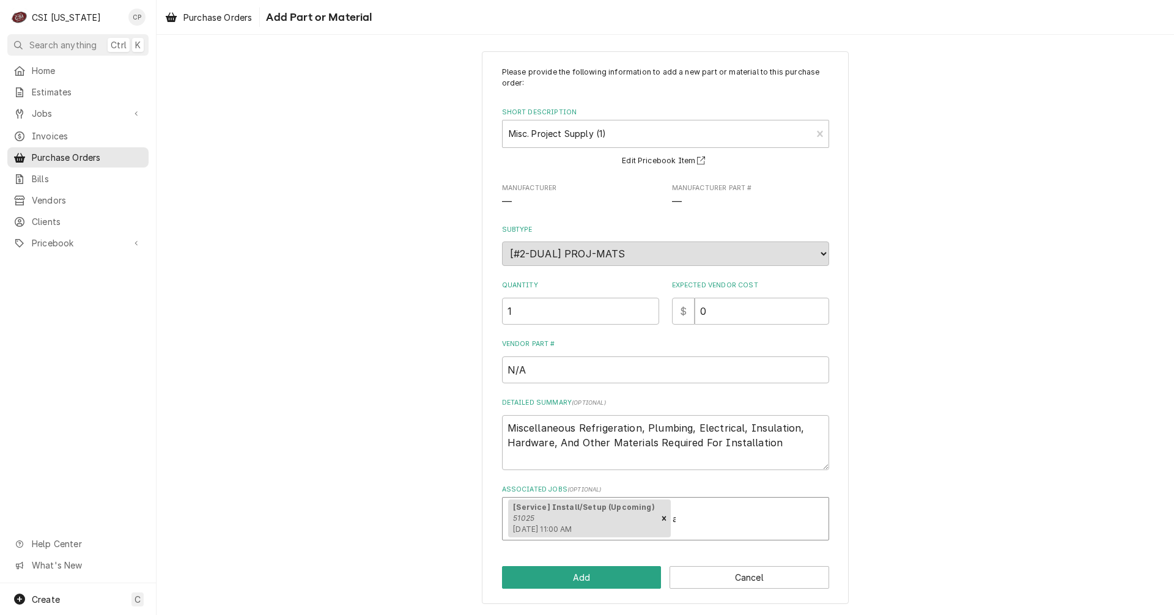
type textarea "x"
click at [609, 581] on button "Add" at bounding box center [582, 577] width 160 height 23
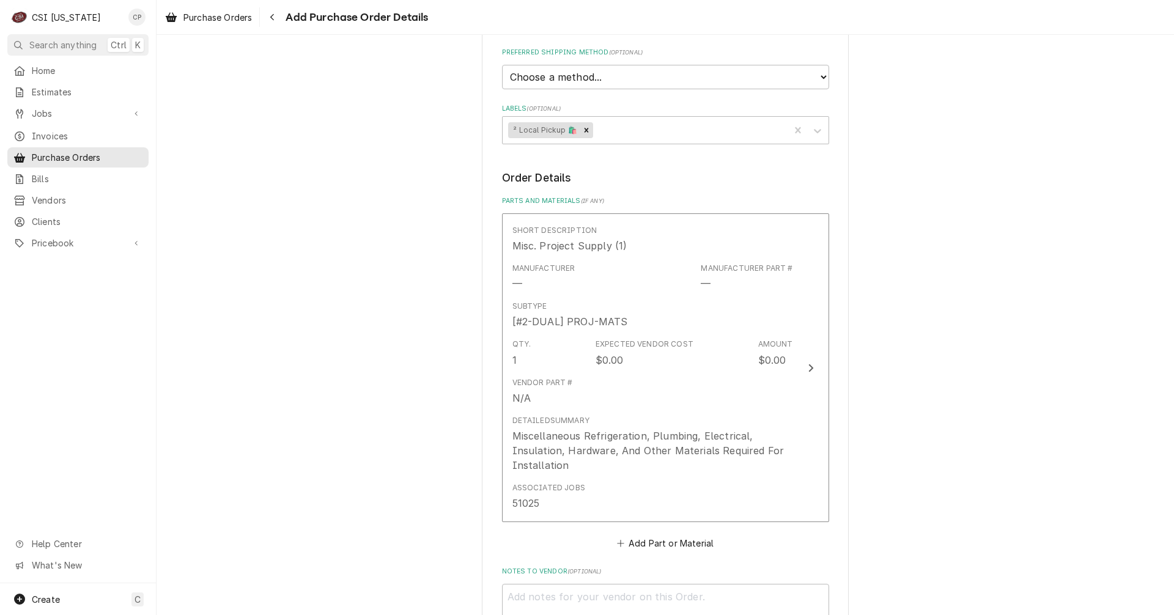
scroll to position [599, 0]
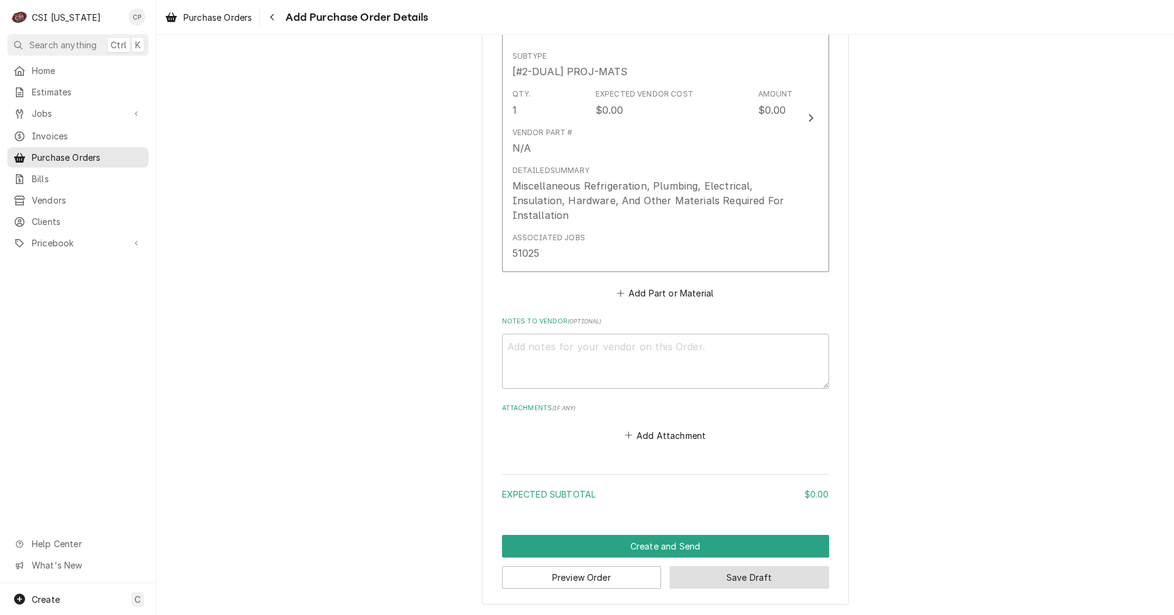
click at [751, 587] on button "Save Draft" at bounding box center [749, 577] width 160 height 23
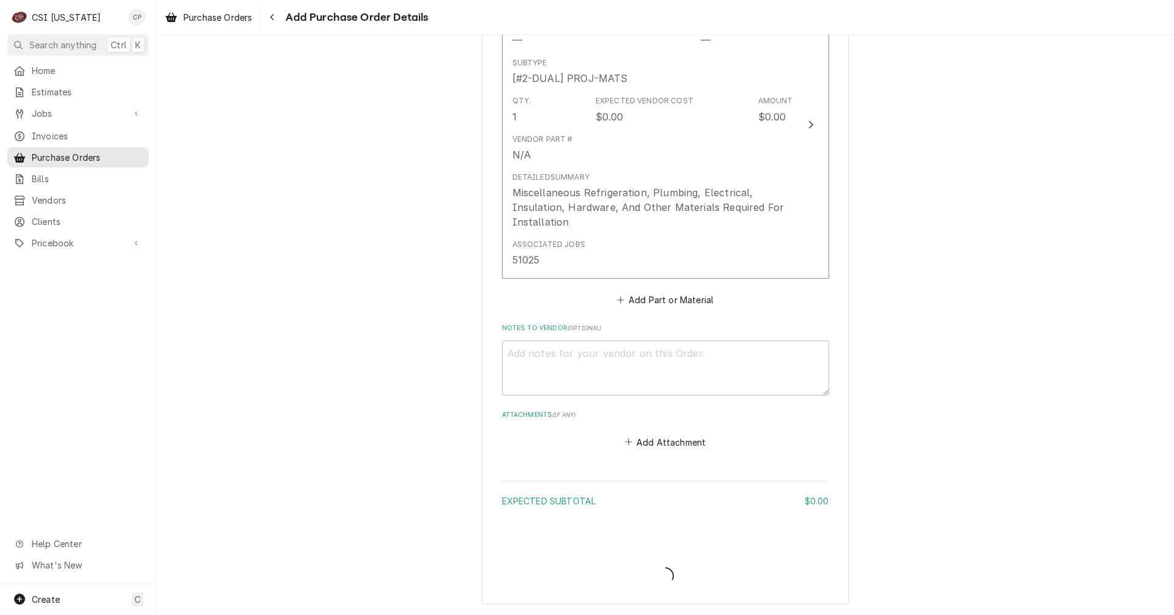
scroll to position [592, 0]
type textarea "x"
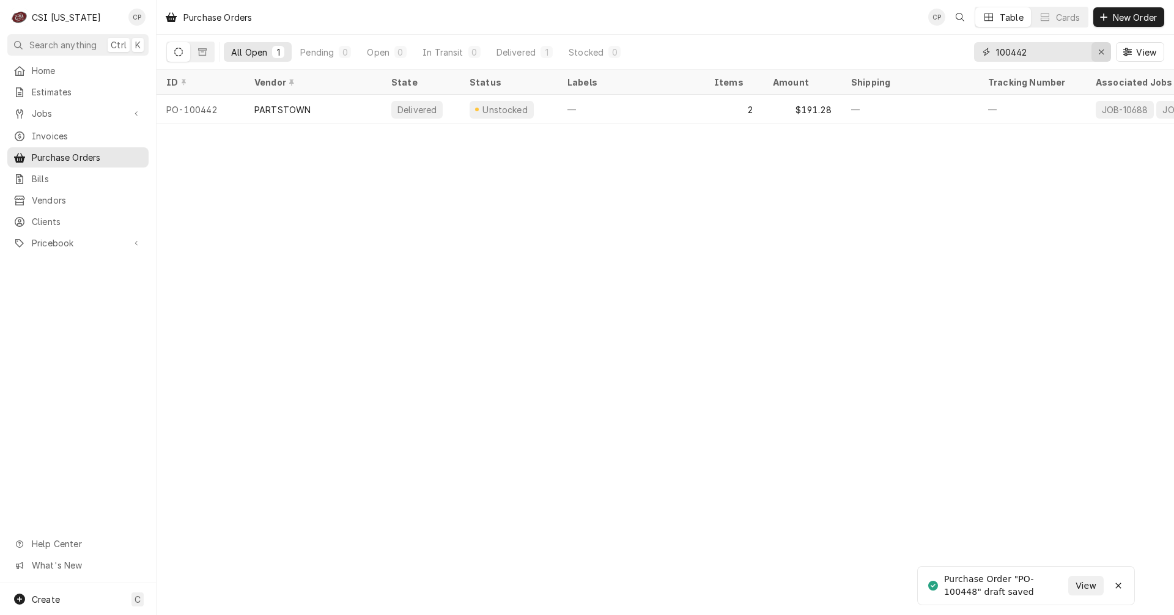
click at [1102, 53] on icon "Erase input" at bounding box center [1101, 52] width 7 height 9
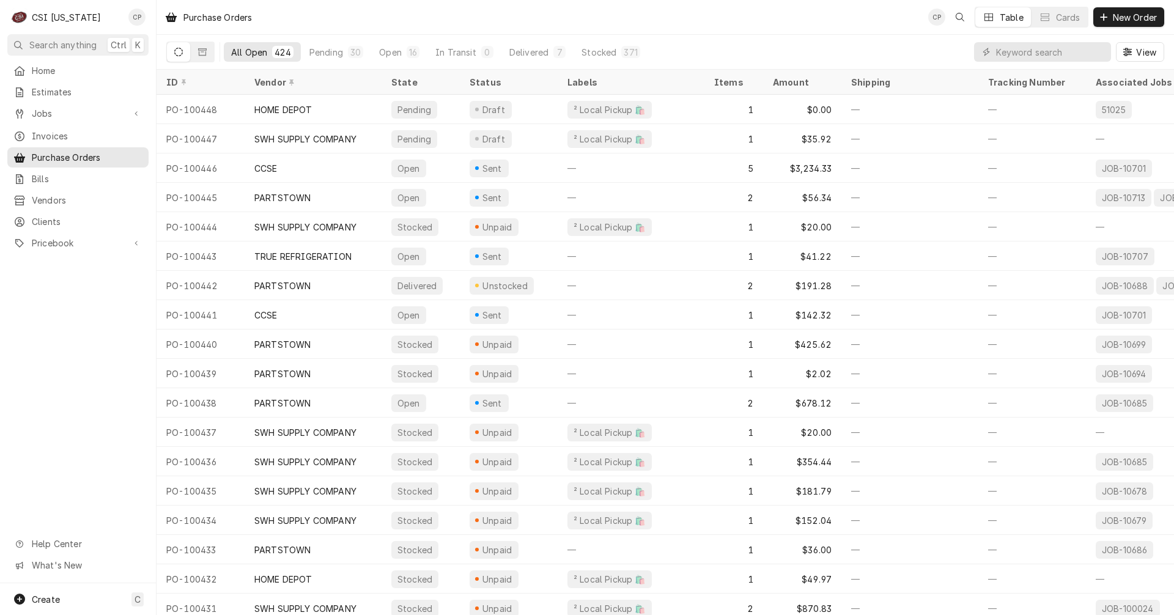
click at [56, 366] on div "Home Estimates Jobs Jobs Job Series Invoices Purchase Orders Bills Vendors Clie…" at bounding box center [78, 322] width 156 height 523
